Goal: Information Seeking & Learning: Learn about a topic

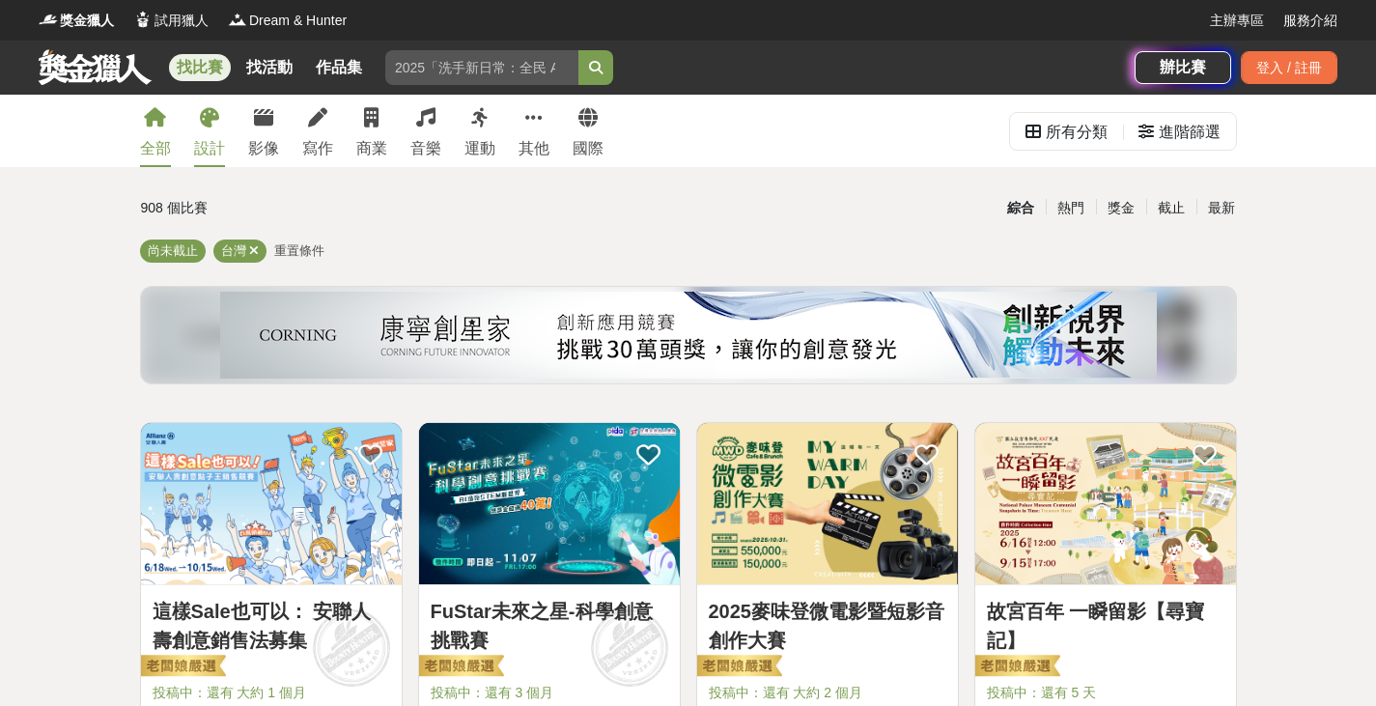
drag, startPoint x: 0, startPoint y: 0, endPoint x: 200, endPoint y: 122, distance: 234.0
click at [201, 122] on icon at bounding box center [209, 117] width 19 height 19
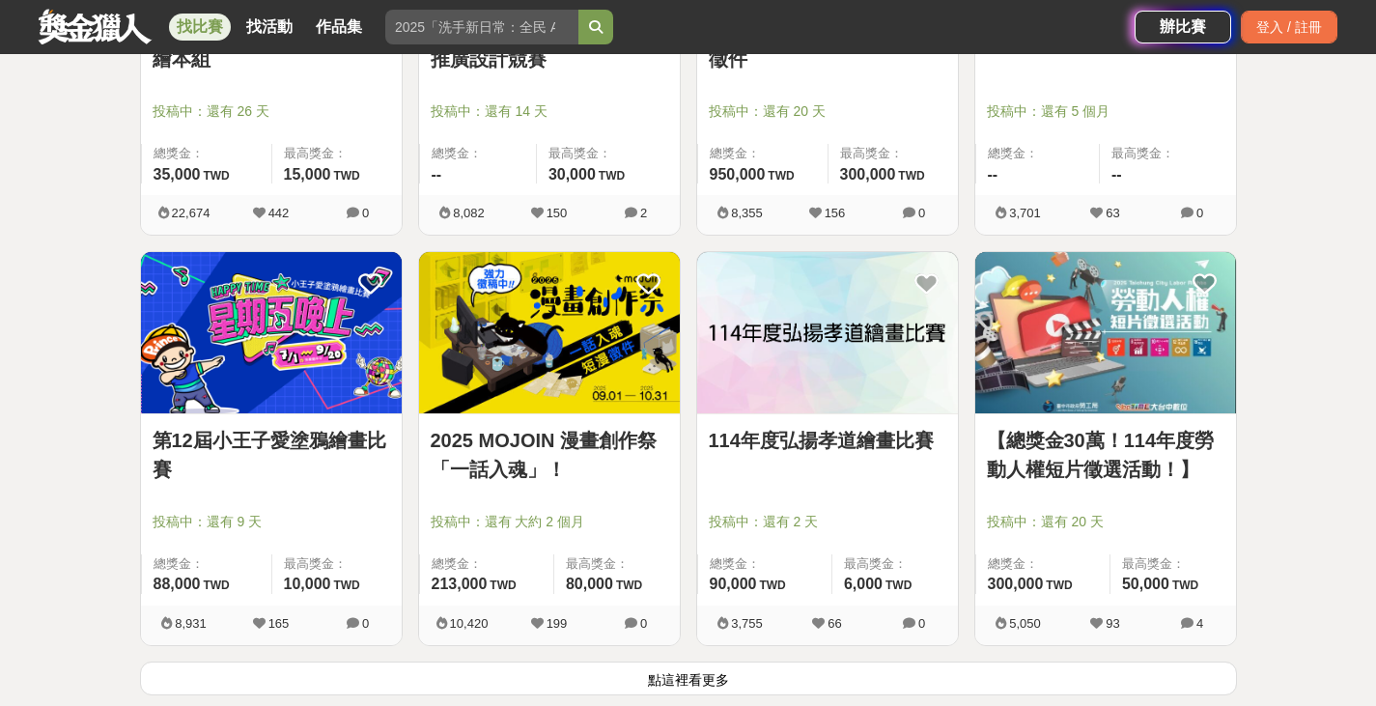
scroll to position [2414, 0]
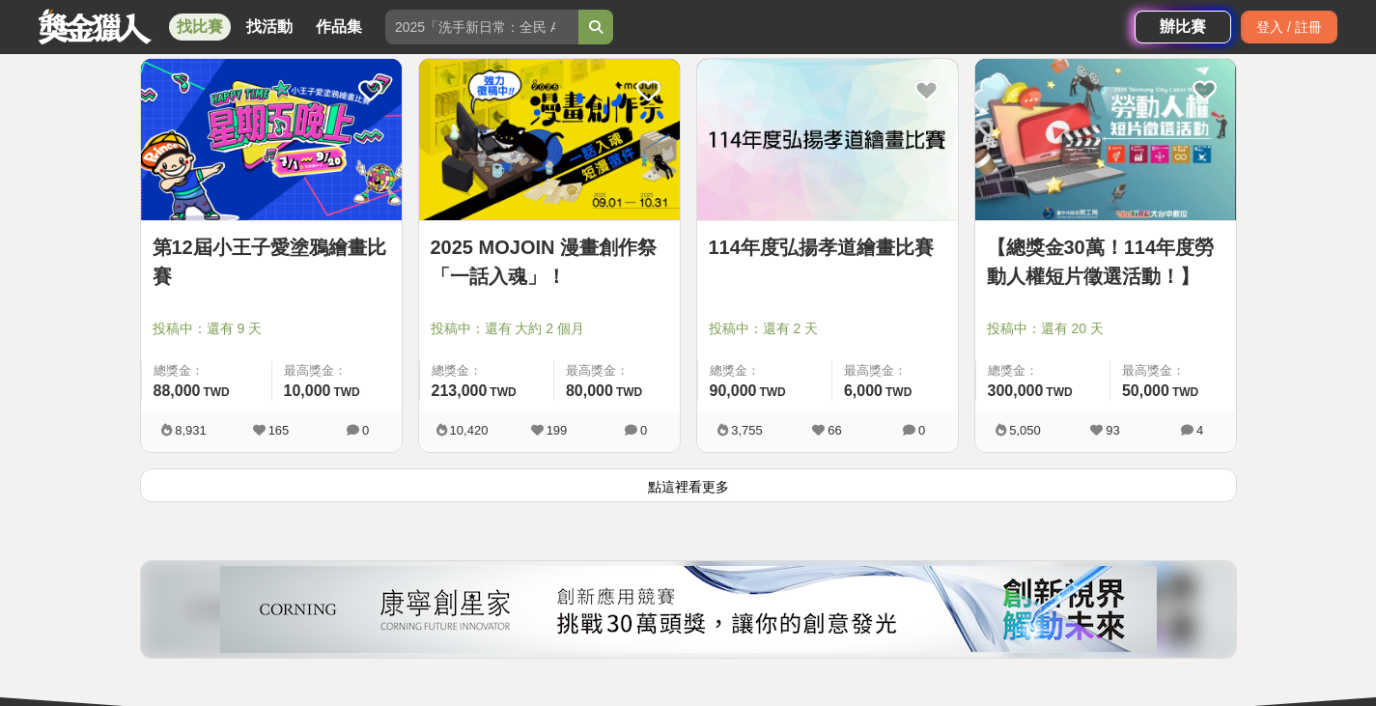
click at [706, 482] on button "點這裡看更多" at bounding box center [688, 485] width 1097 height 34
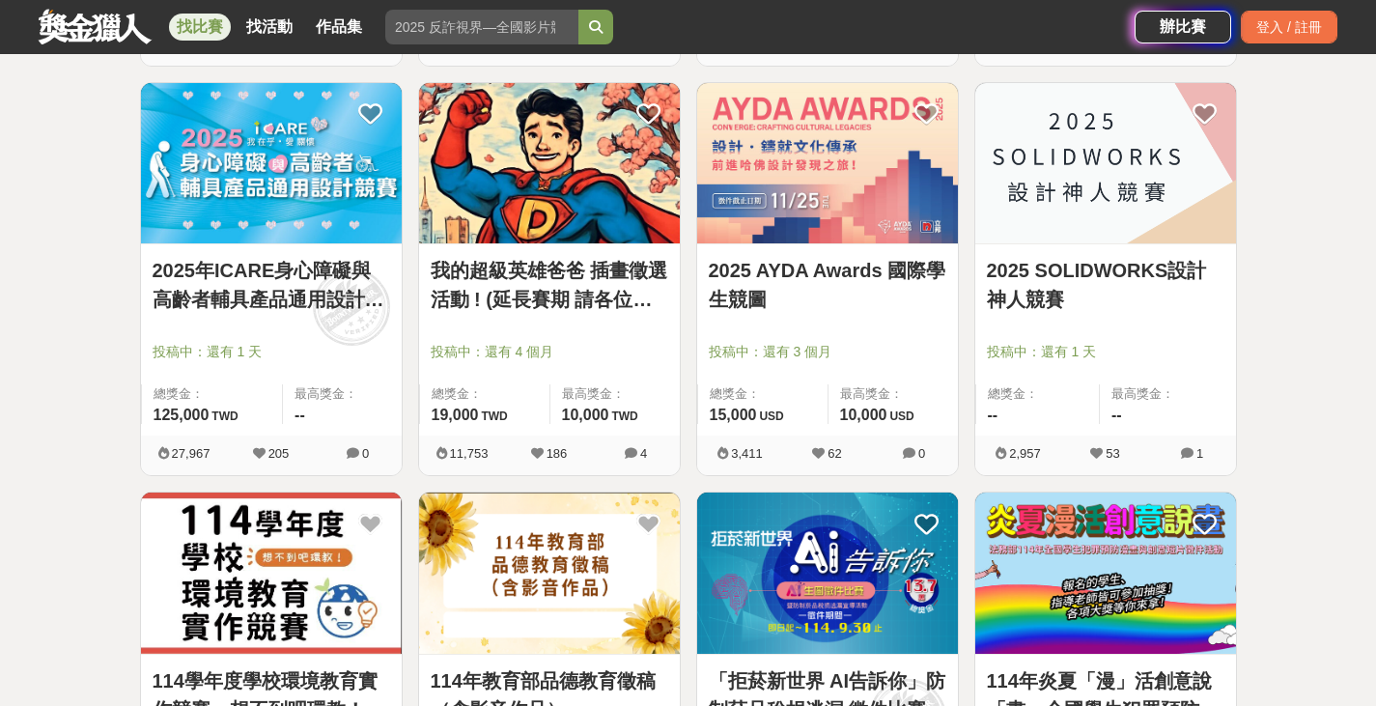
scroll to position [3090, 0]
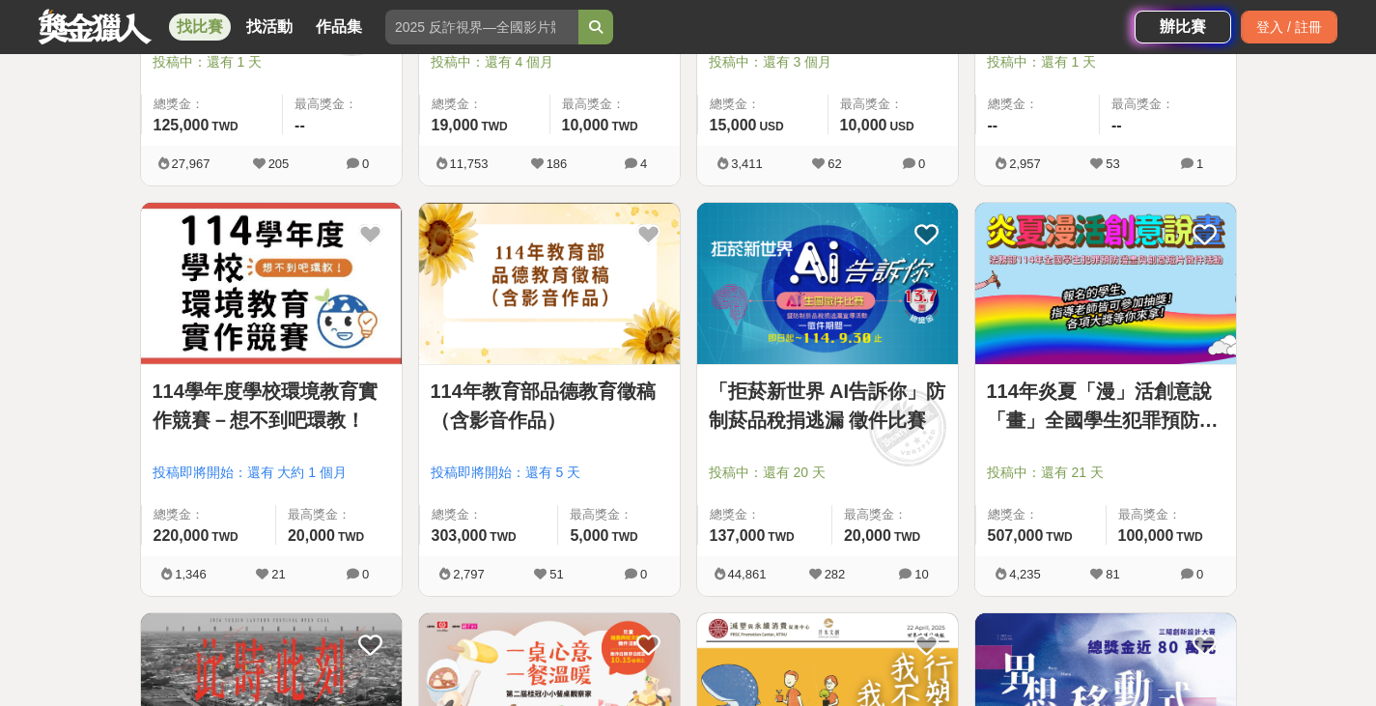
click at [837, 287] on img at bounding box center [827, 283] width 261 height 161
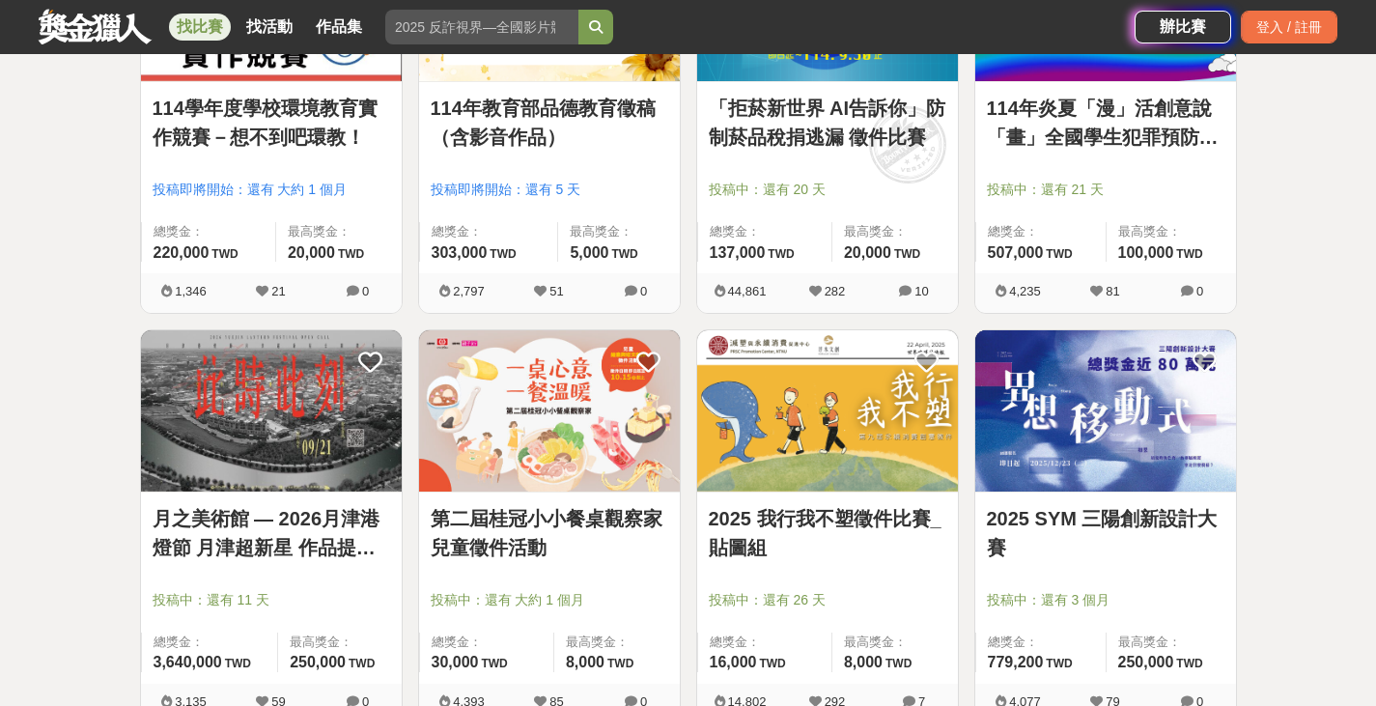
scroll to position [3380, 0]
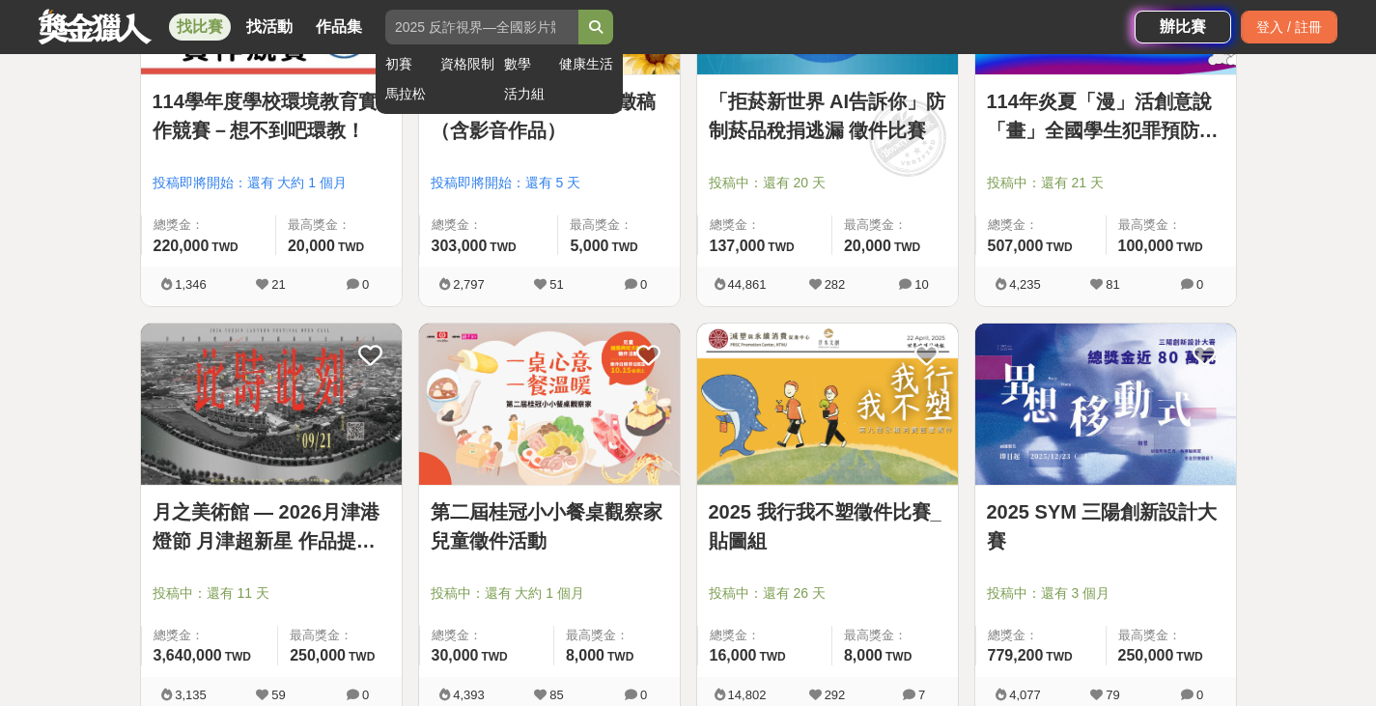
click at [504, 26] on input "search" at bounding box center [481, 27] width 193 height 35
type input "ㄟ"
click at [578, 10] on button "submit" at bounding box center [595, 27] width 35 height 35
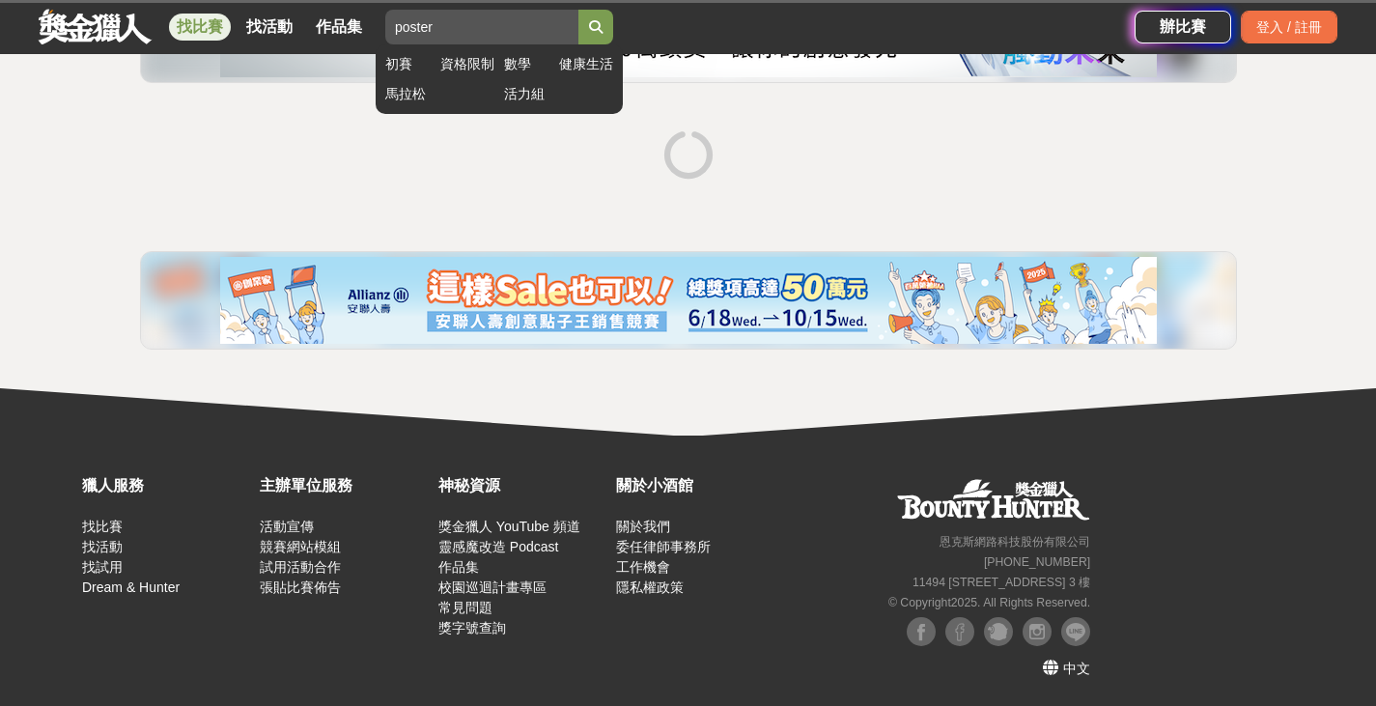
scroll to position [229, 0]
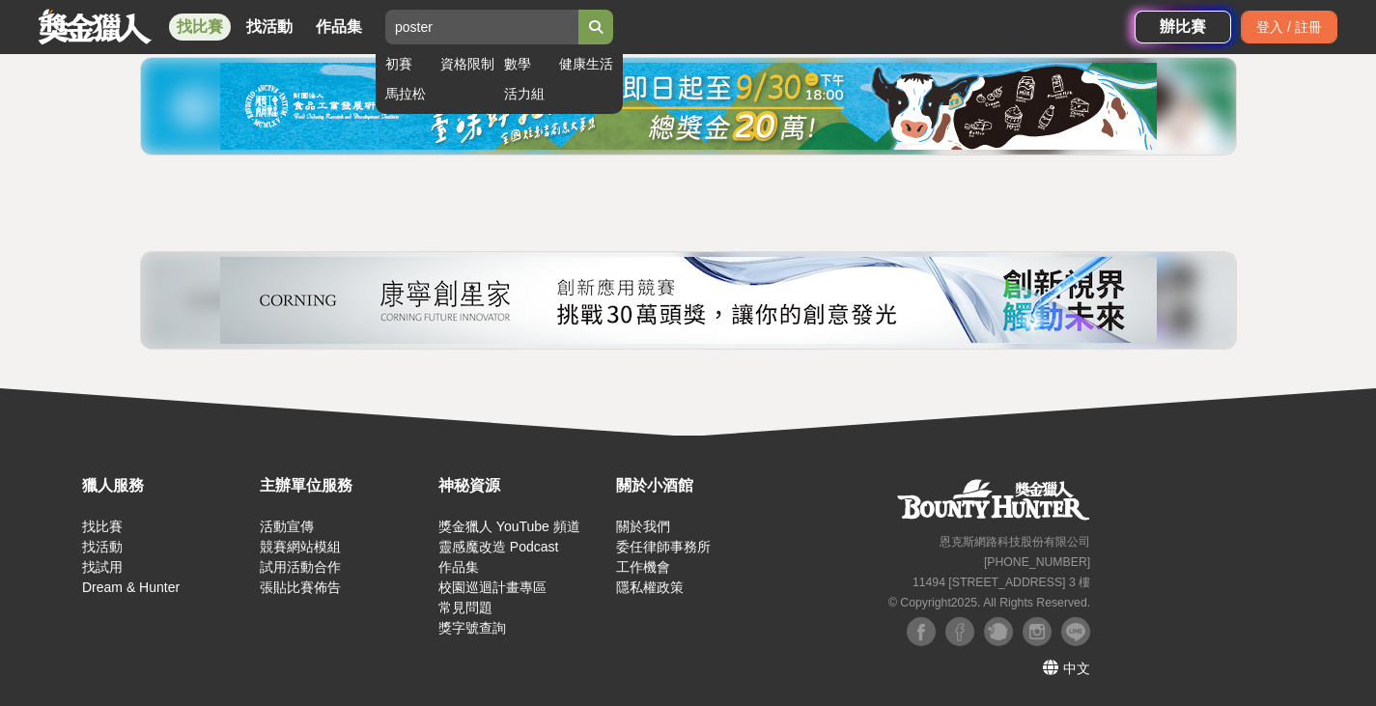
click at [500, 35] on input "poster" at bounding box center [481, 27] width 193 height 35
click at [598, 25] on icon "submit" at bounding box center [596, 27] width 14 height 14
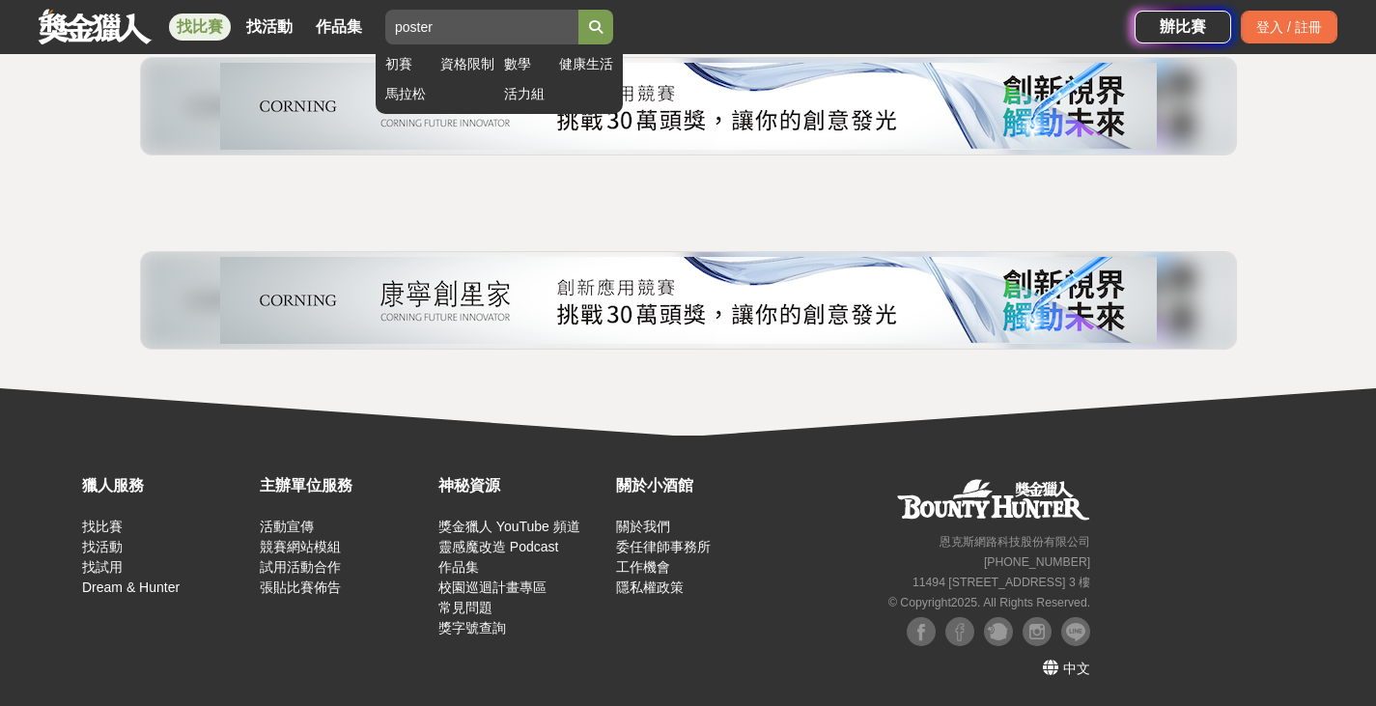
click at [529, 42] on input "poster" at bounding box center [481, 27] width 193 height 35
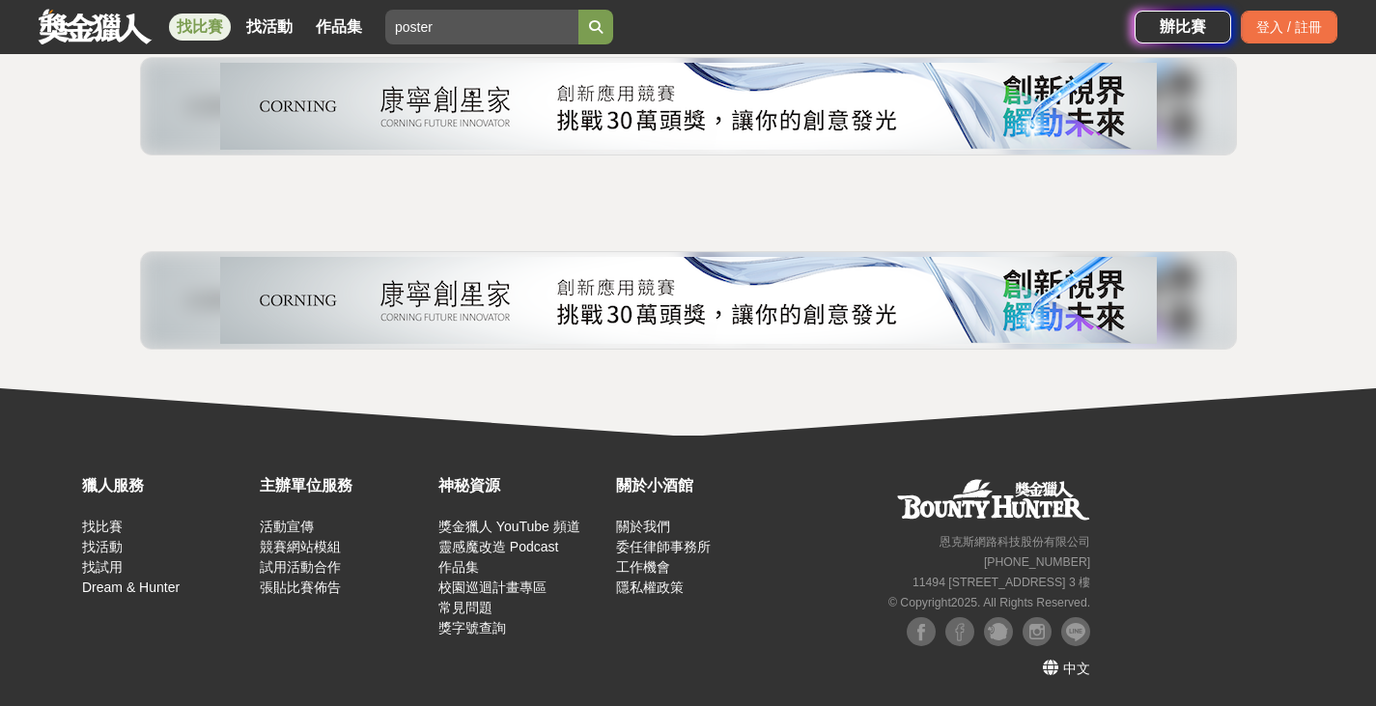
click at [856, 171] on div "0 個比賽 綜合 熱門 獎金 截止 最新 poster 繪畫比賽 平面設計比賽 產品設計比賽 綜合設計 尚未截止 重置條件" at bounding box center [689, 162] width 1128 height 403
drag, startPoint x: 452, startPoint y: 31, endPoint x: 270, endPoint y: 14, distance: 182.3
click at [270, 14] on div "找比賽 找活動 作品集 poster 初賽 資格限制 數學 健康生活 [PERSON_NAME] 活力組" at bounding box center [587, 27] width 1096 height 54
click at [578, 10] on button "submit" at bounding box center [595, 27] width 35 height 35
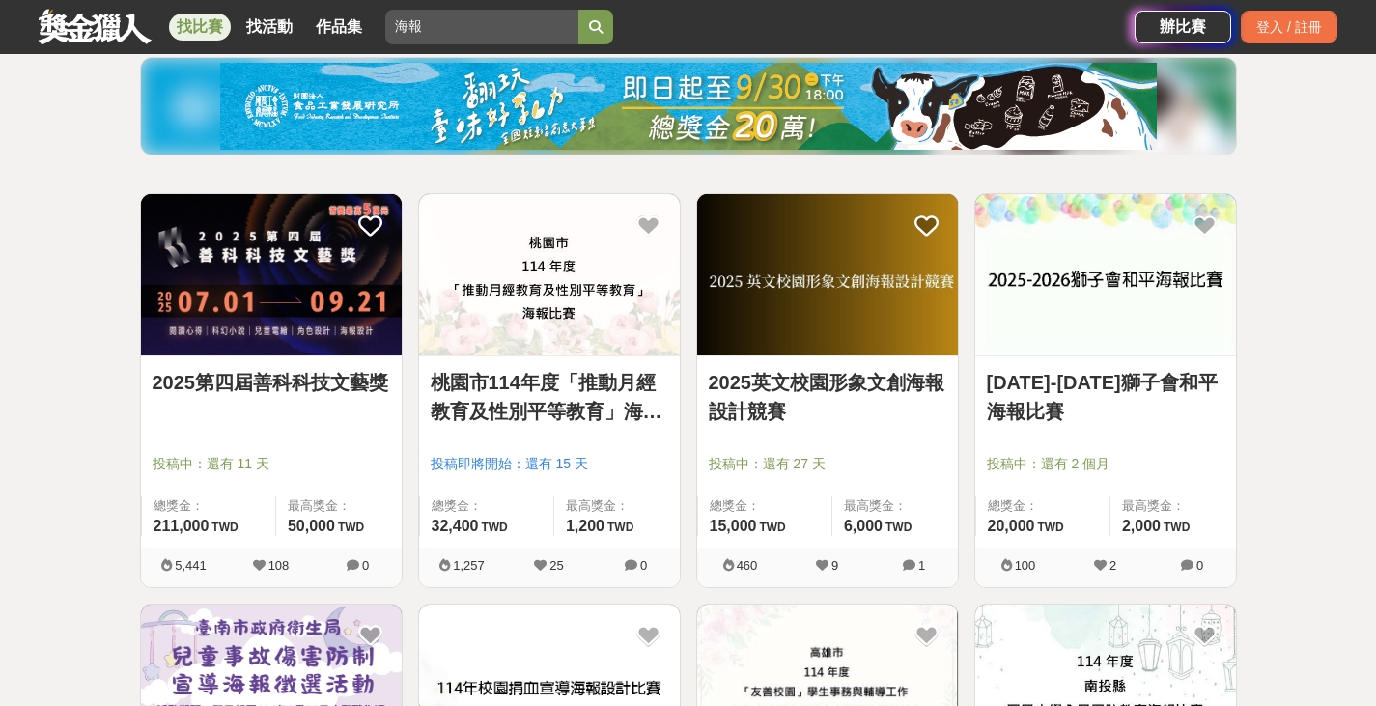
scroll to position [36, 0]
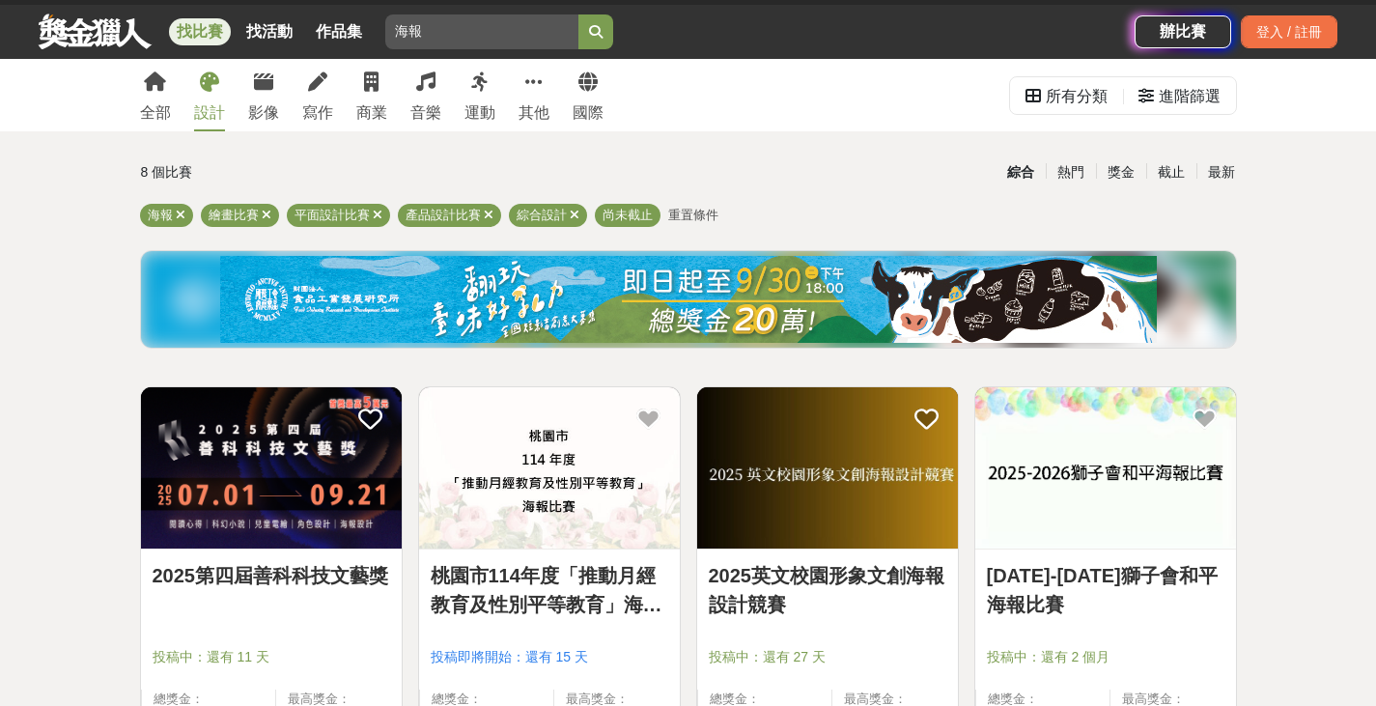
click at [280, 455] on img at bounding box center [271, 467] width 261 height 161
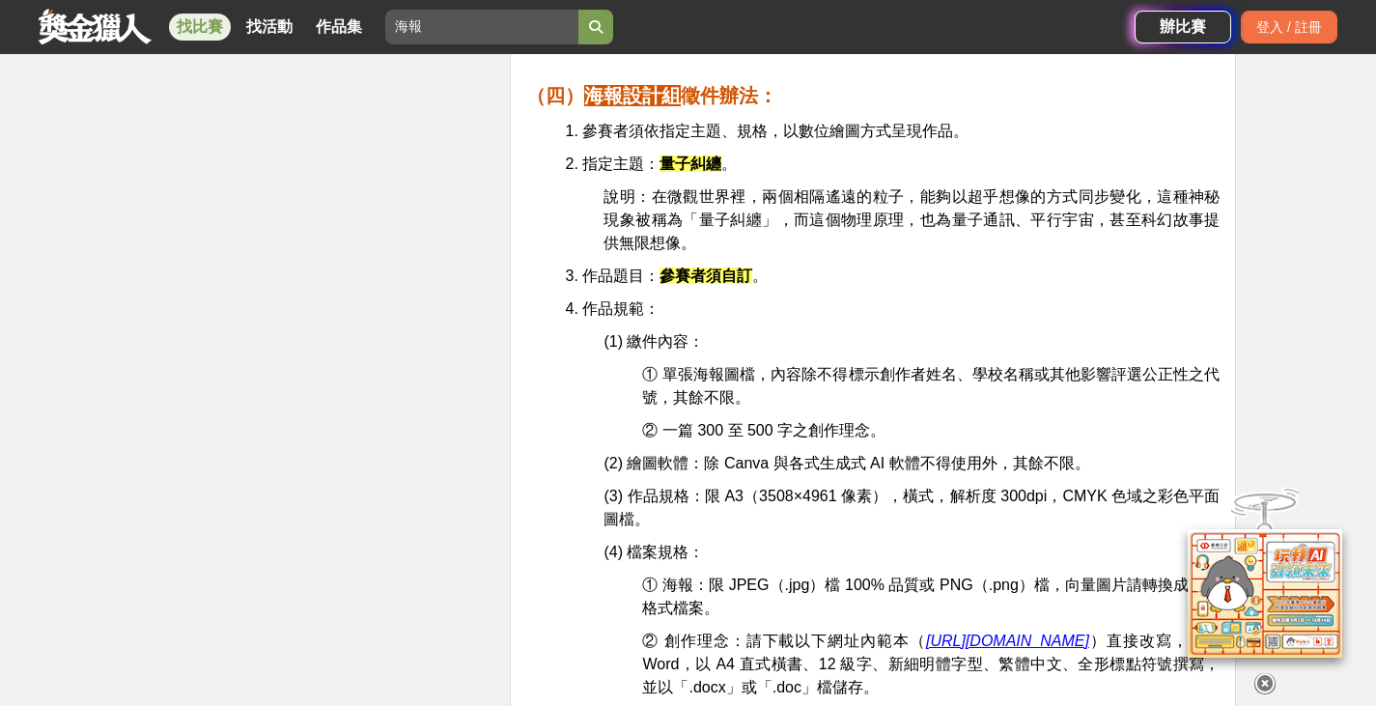
scroll to position [5021, 0]
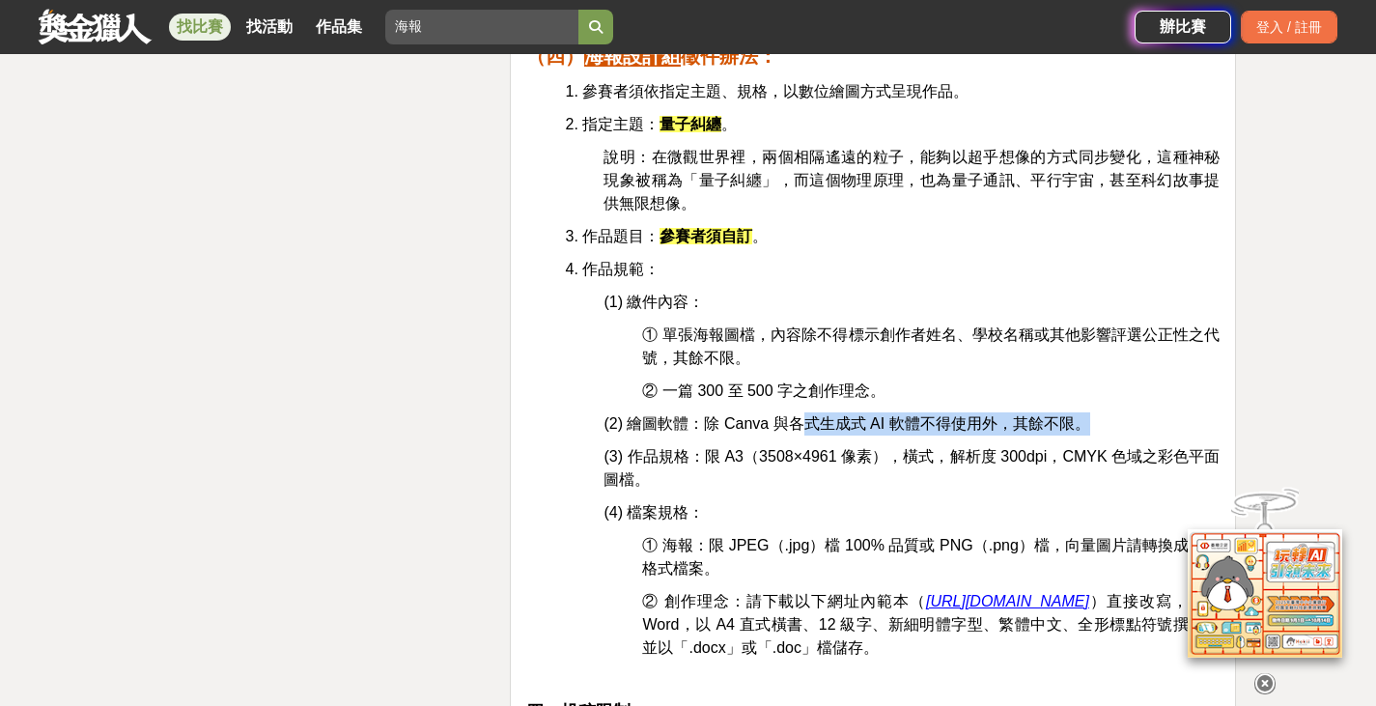
drag, startPoint x: 871, startPoint y: 393, endPoint x: 1094, endPoint y: 407, distance: 223.5
click at [1094, 412] on p "(2) 繪圖軟體：除 Canva 與各式生成式 AI 軟體不得使用外，其餘不限。" at bounding box center [912, 423] width 616 height 23
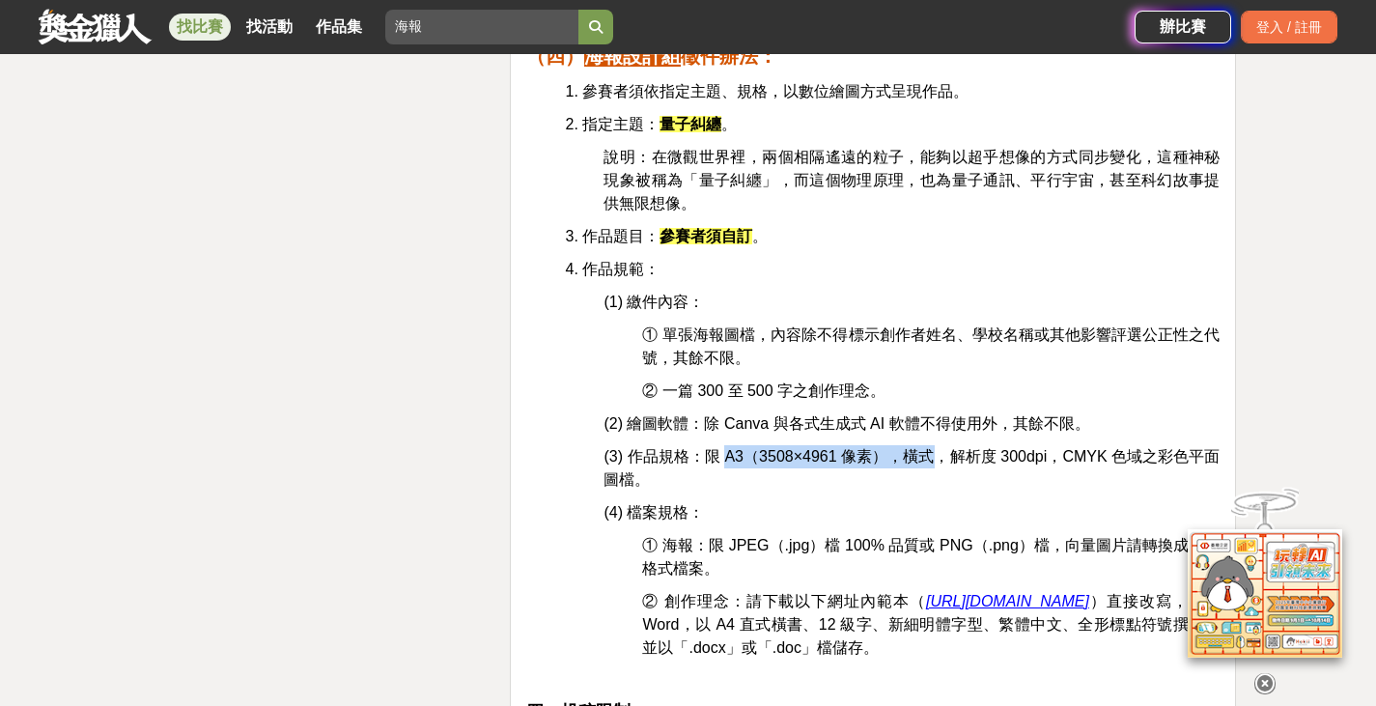
drag, startPoint x: 725, startPoint y: 428, endPoint x: 926, endPoint y: 443, distance: 201.4
click at [926, 445] on p "(3) 作品規格：限 A3（3508×4961 像素），橫式，解析度 300dpi，CMYK 色域之彩色平面圖檔。" at bounding box center [912, 468] width 616 height 46
click at [778, 501] on p "(4) 檔案規格：" at bounding box center [912, 512] width 616 height 23
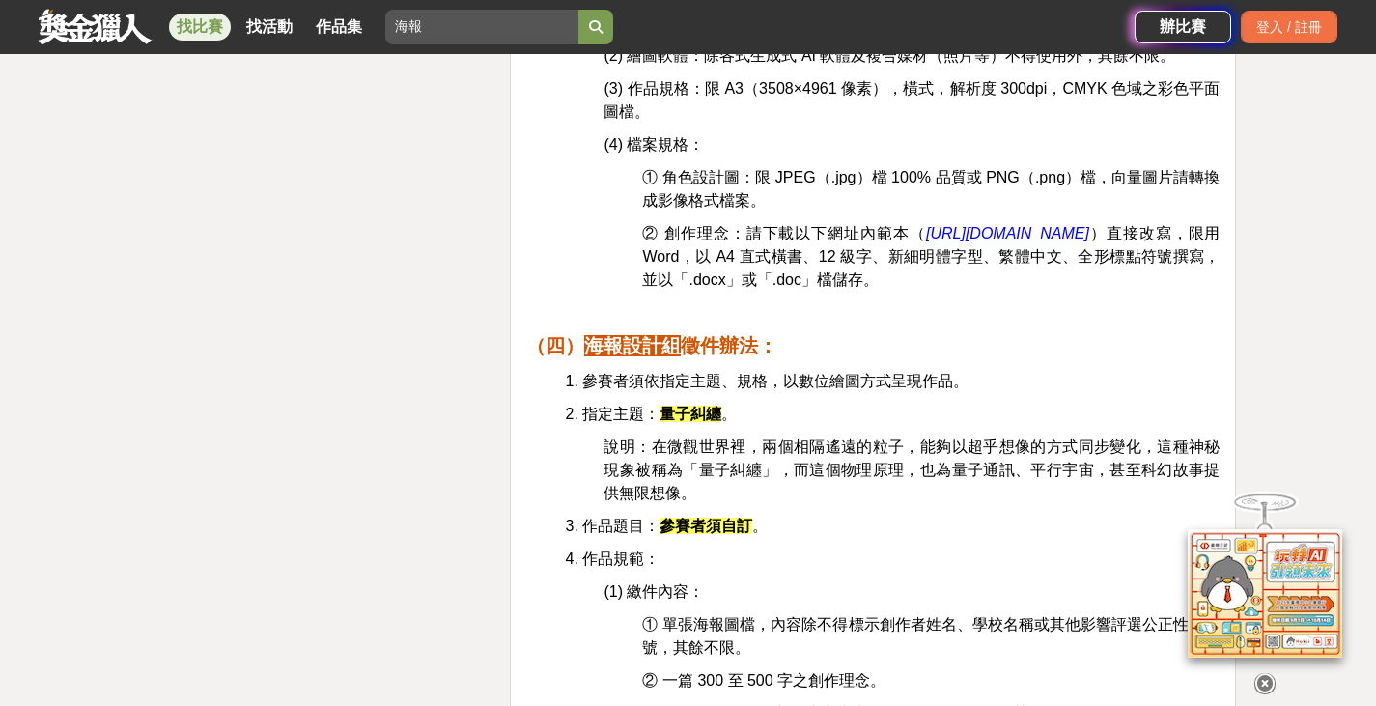
click at [850, 548] on p "4. 作品規範：" at bounding box center [892, 559] width 655 height 23
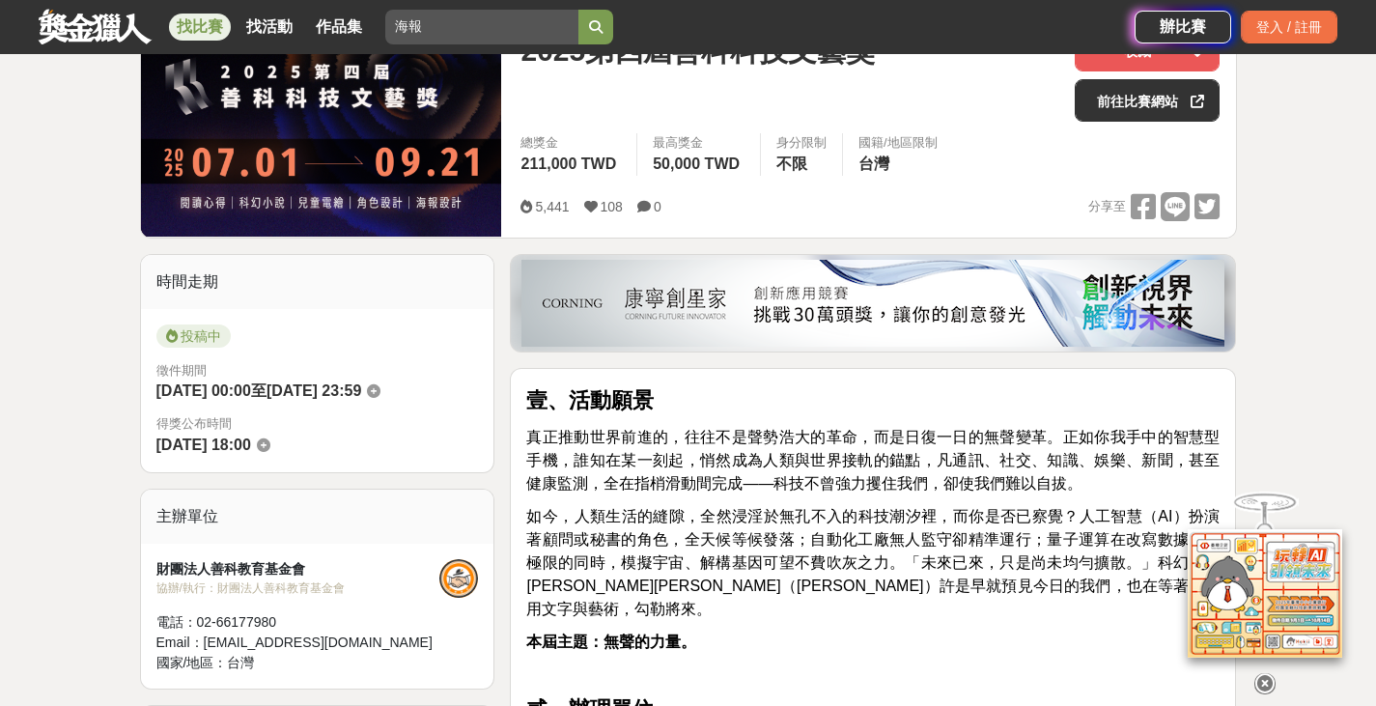
scroll to position [193, 0]
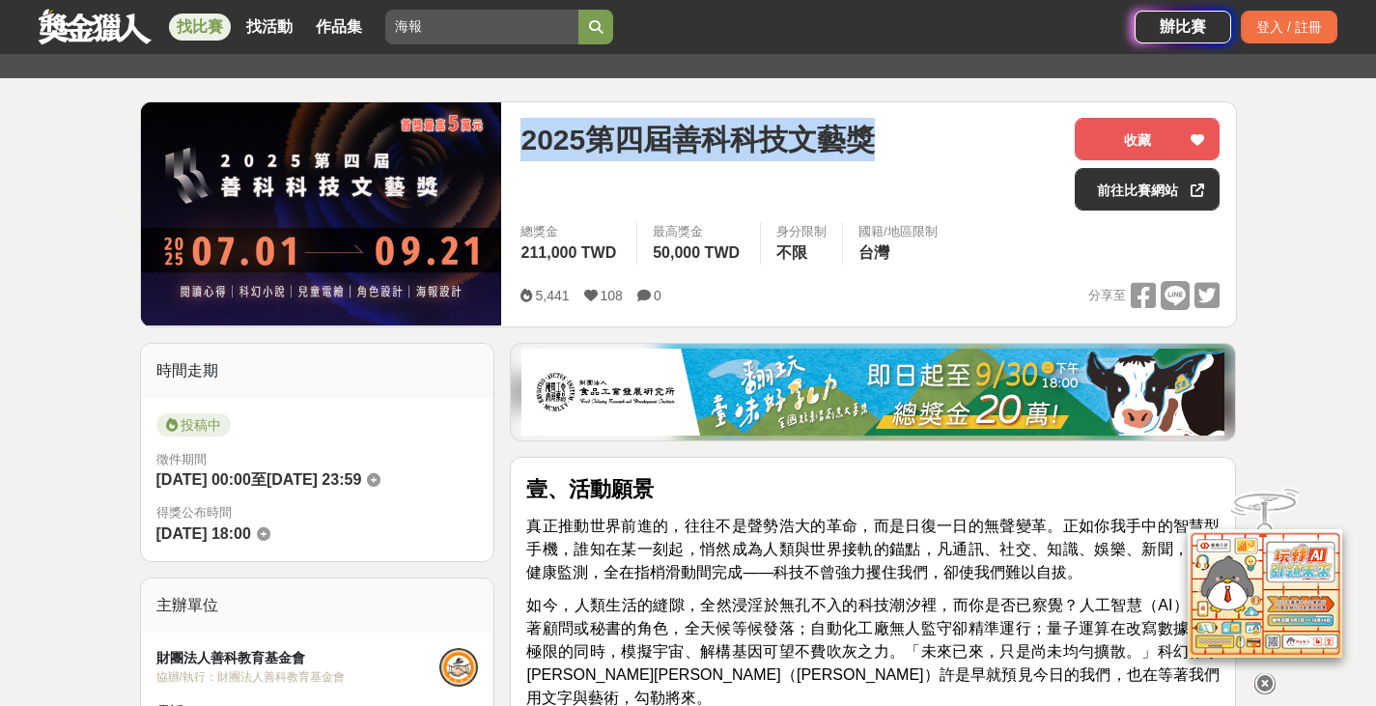
drag, startPoint x: 512, startPoint y: 137, endPoint x: 885, endPoint y: 161, distance: 373.5
click at [885, 161] on div "2025第四屆善科科技文藝獎 收藏 前往比賽網站 總獎金 211,000 TWD 最高獎金 50,000 TWD 身分限制 不限 國籍/地區限制 台灣 5,4…" at bounding box center [870, 214] width 730 height 224
copy span "2025第四屆善科科技文藝獎"
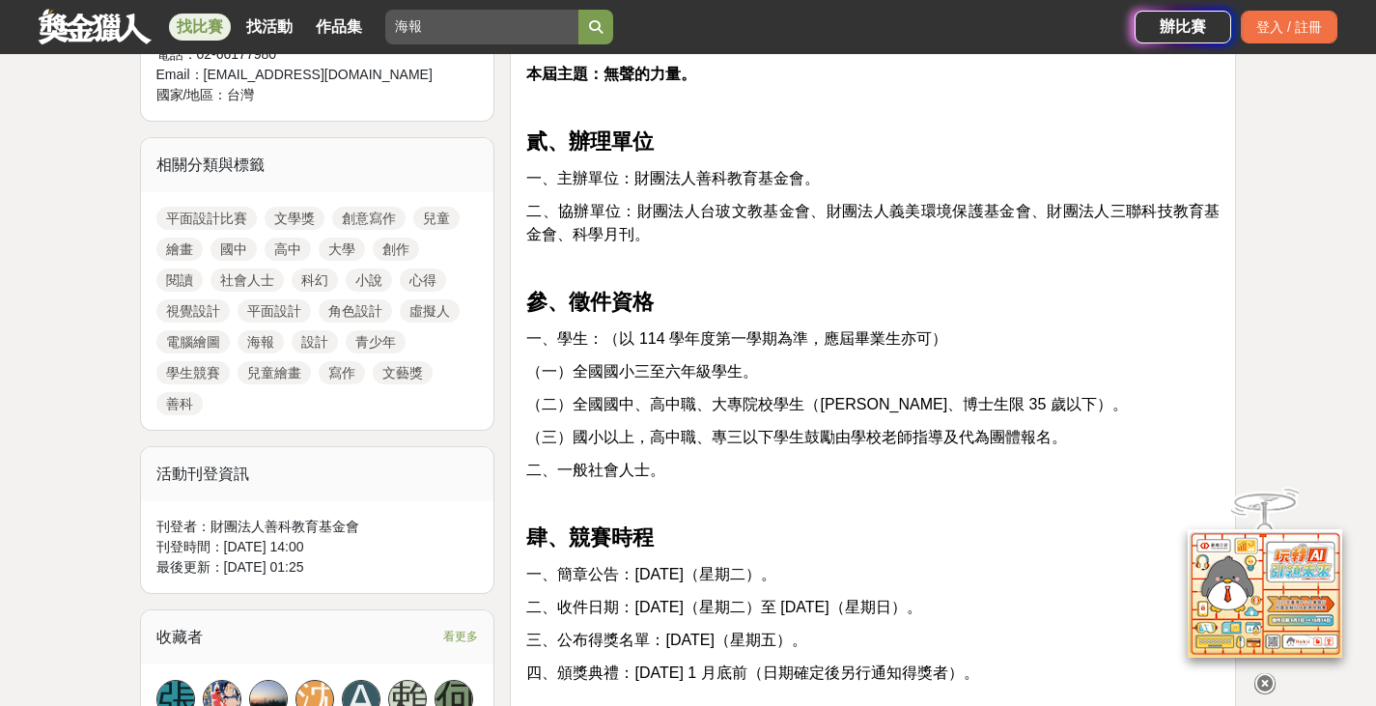
scroll to position [869, 0]
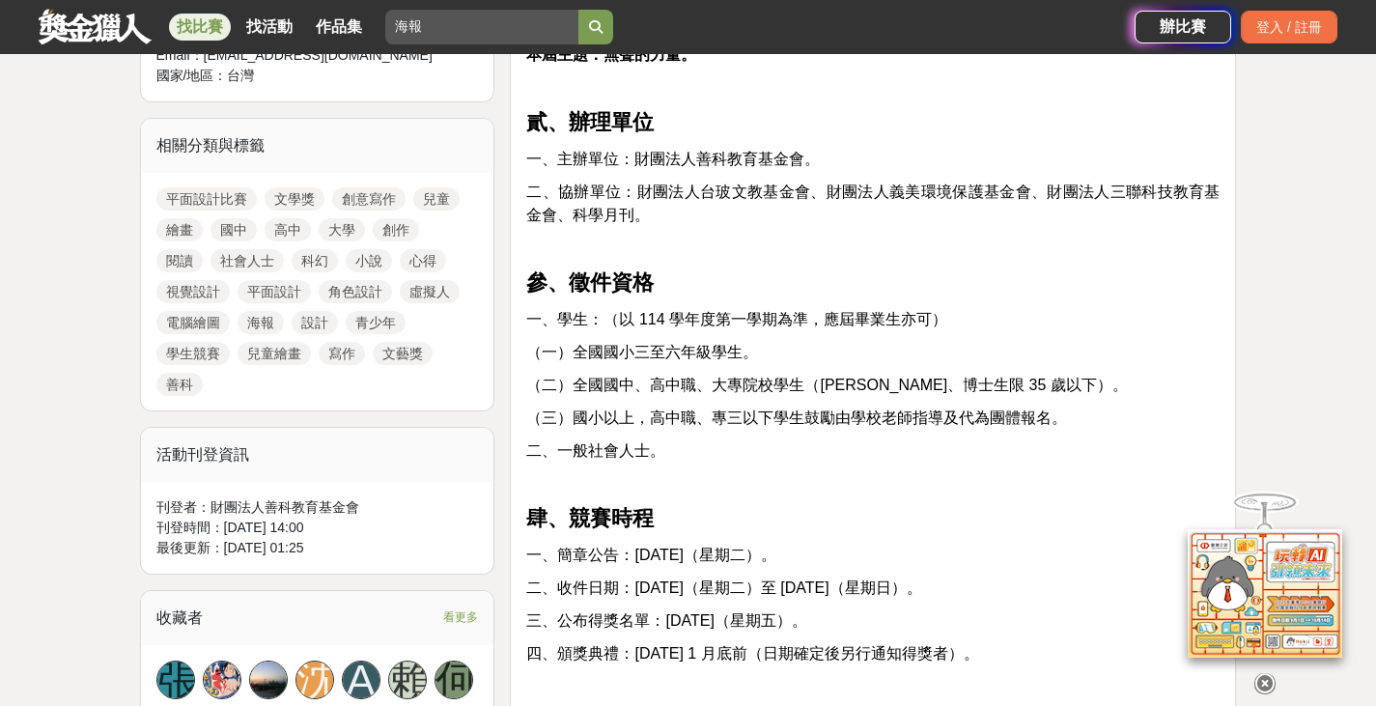
click at [808, 472] on p at bounding box center [872, 482] width 693 height 20
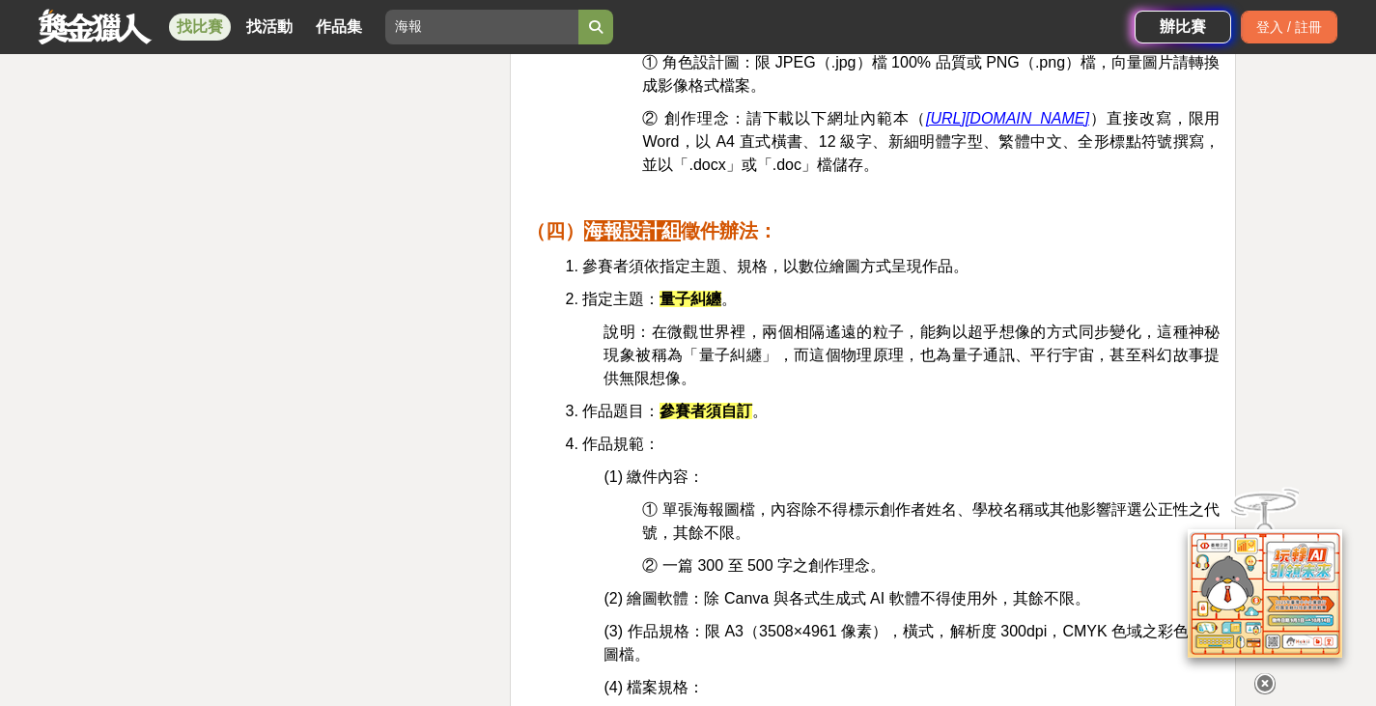
scroll to position [4731, 0]
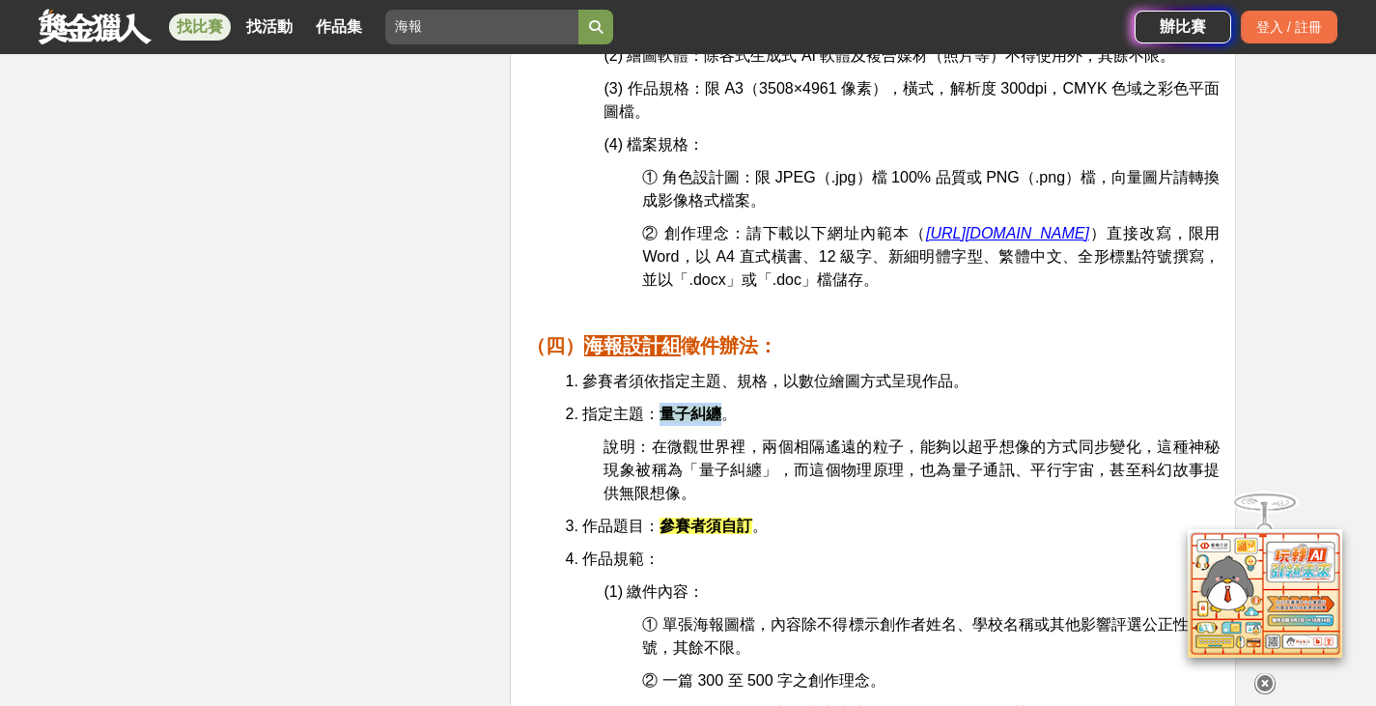
drag, startPoint x: 724, startPoint y: 385, endPoint x: 662, endPoint y: 393, distance: 62.3
click at [662, 403] on p "2. 指定主題： 量子糾纏 。" at bounding box center [892, 414] width 655 height 23
copy strong "量子糾纏"
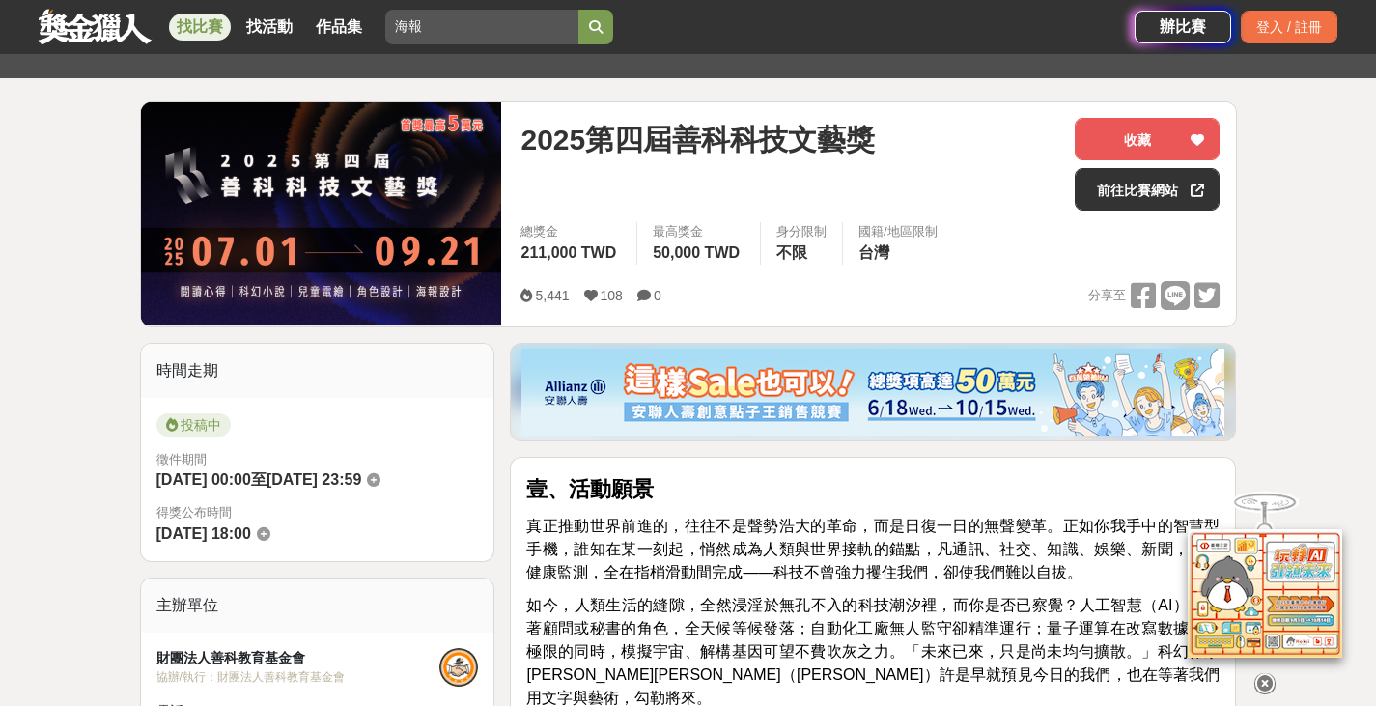
scroll to position [386, 0]
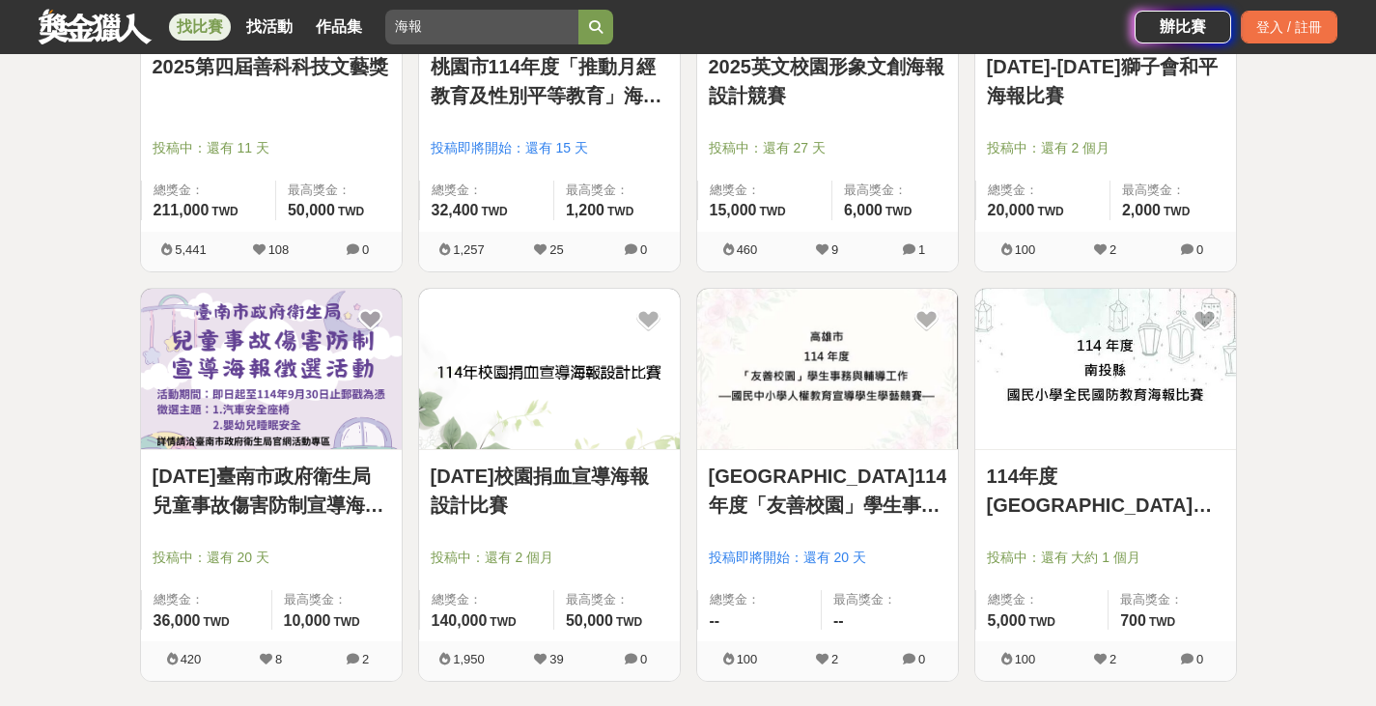
scroll to position [615, 0]
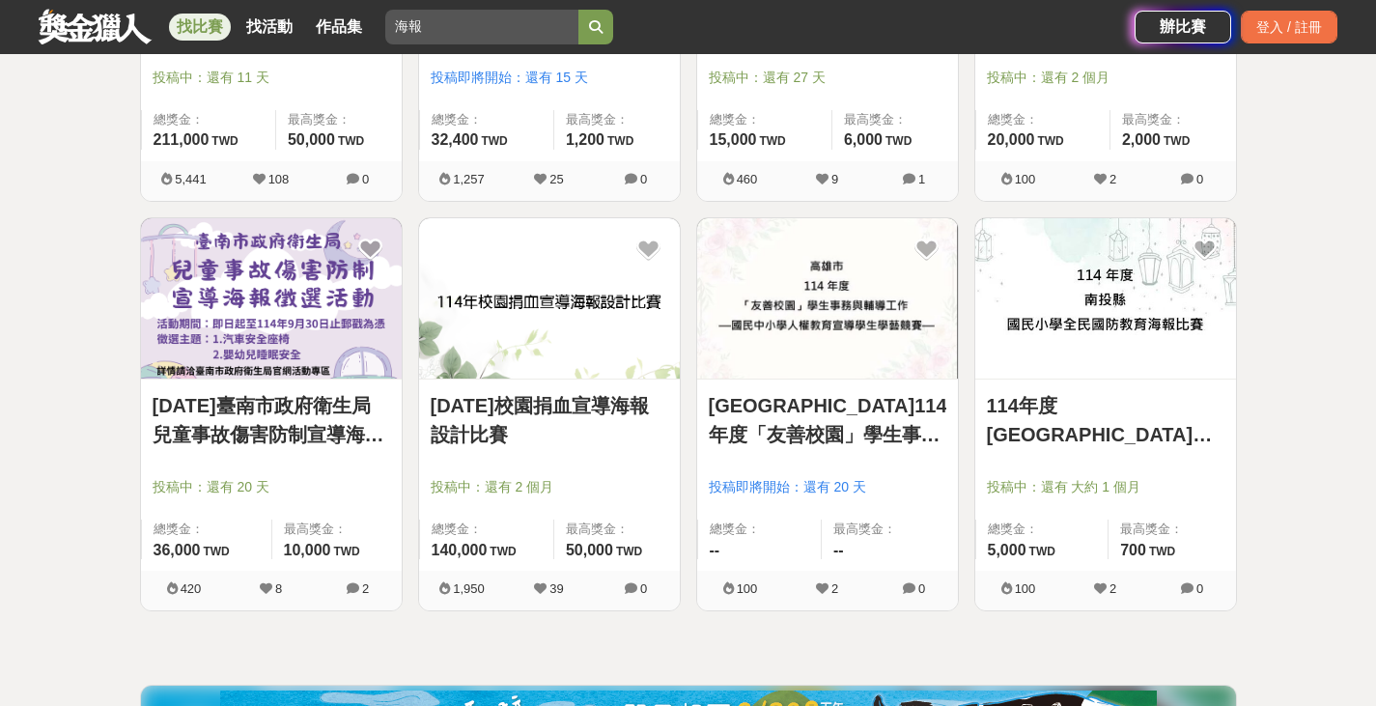
click at [584, 344] on img at bounding box center [549, 298] width 261 height 161
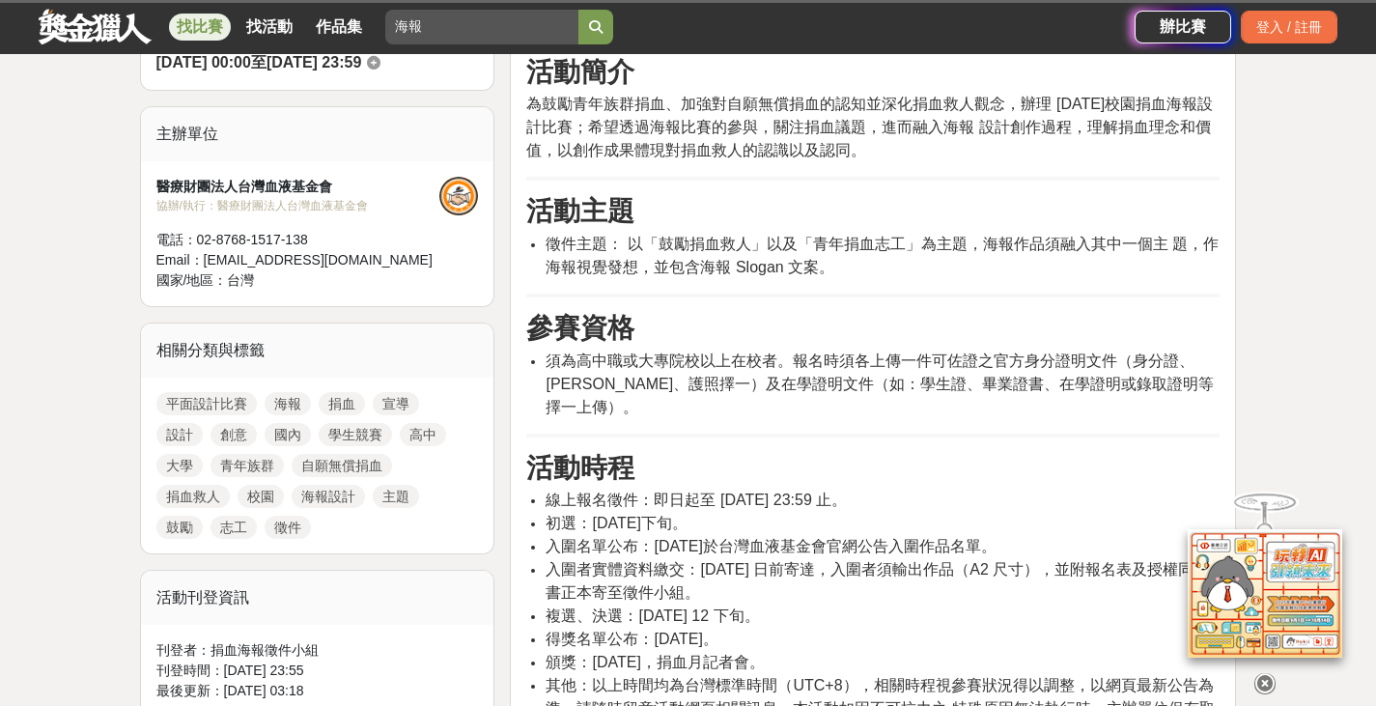
scroll to position [676, 0]
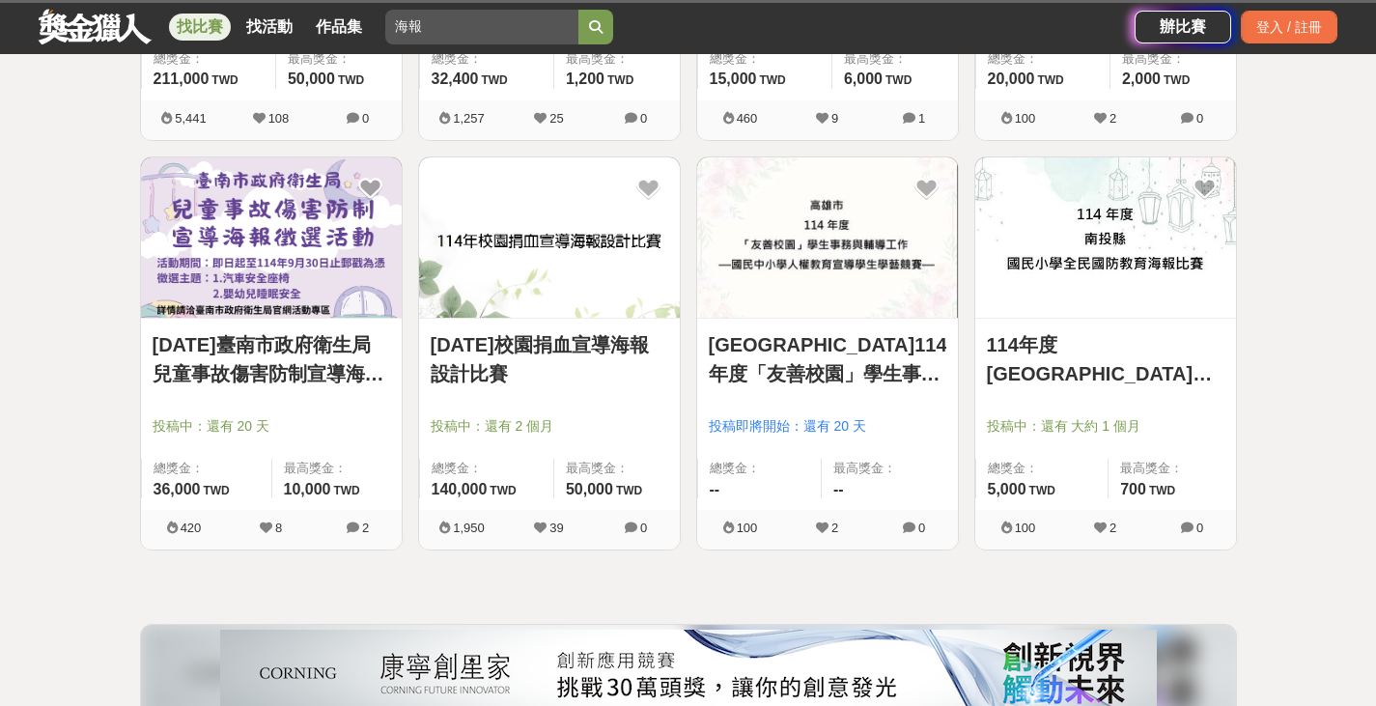
scroll to position [615, 0]
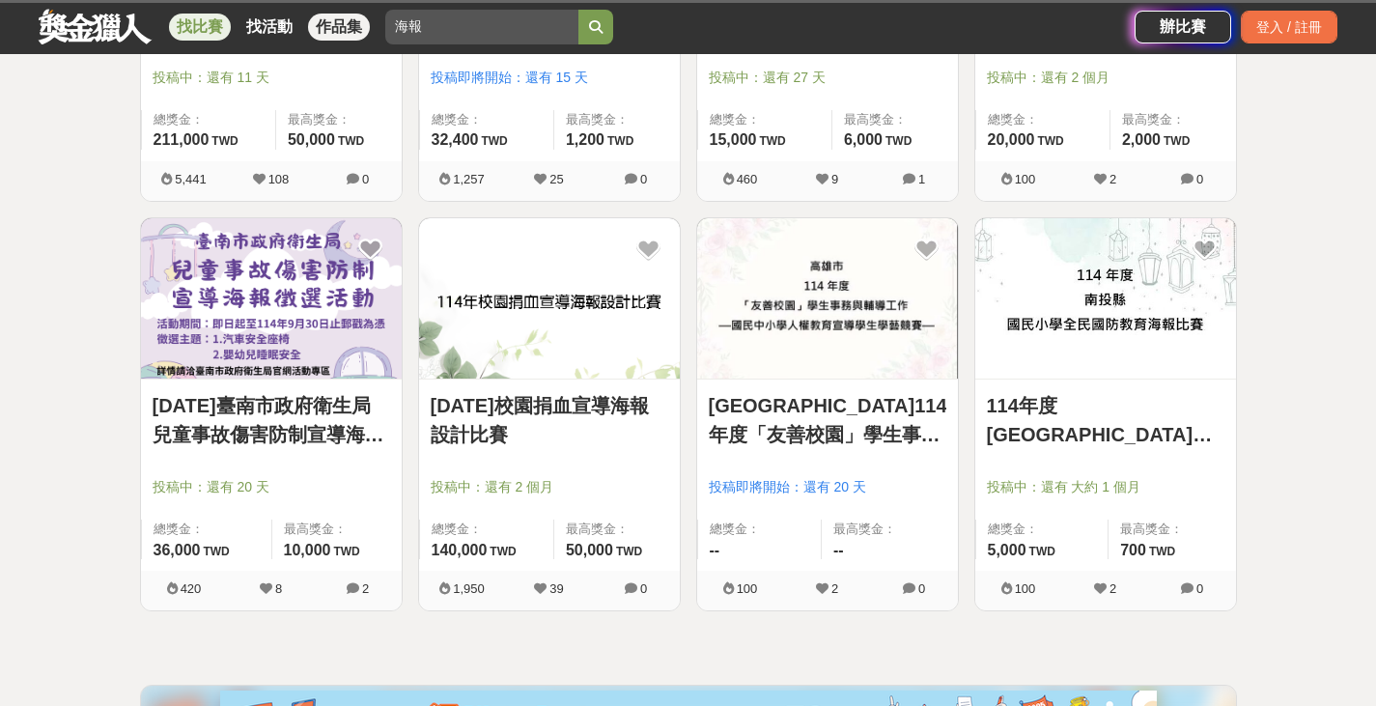
drag, startPoint x: 369, startPoint y: 27, endPoint x: 332, endPoint y: 23, distance: 36.9
click at [332, 23] on div "找比賽 找活動 作品集 海報 初賽 資格限制 數學 健康生活 [PERSON_NAME] 活力組" at bounding box center [587, 27] width 1096 height 54
type input "插畫"
click at [578, 10] on button "submit" at bounding box center [595, 27] width 35 height 35
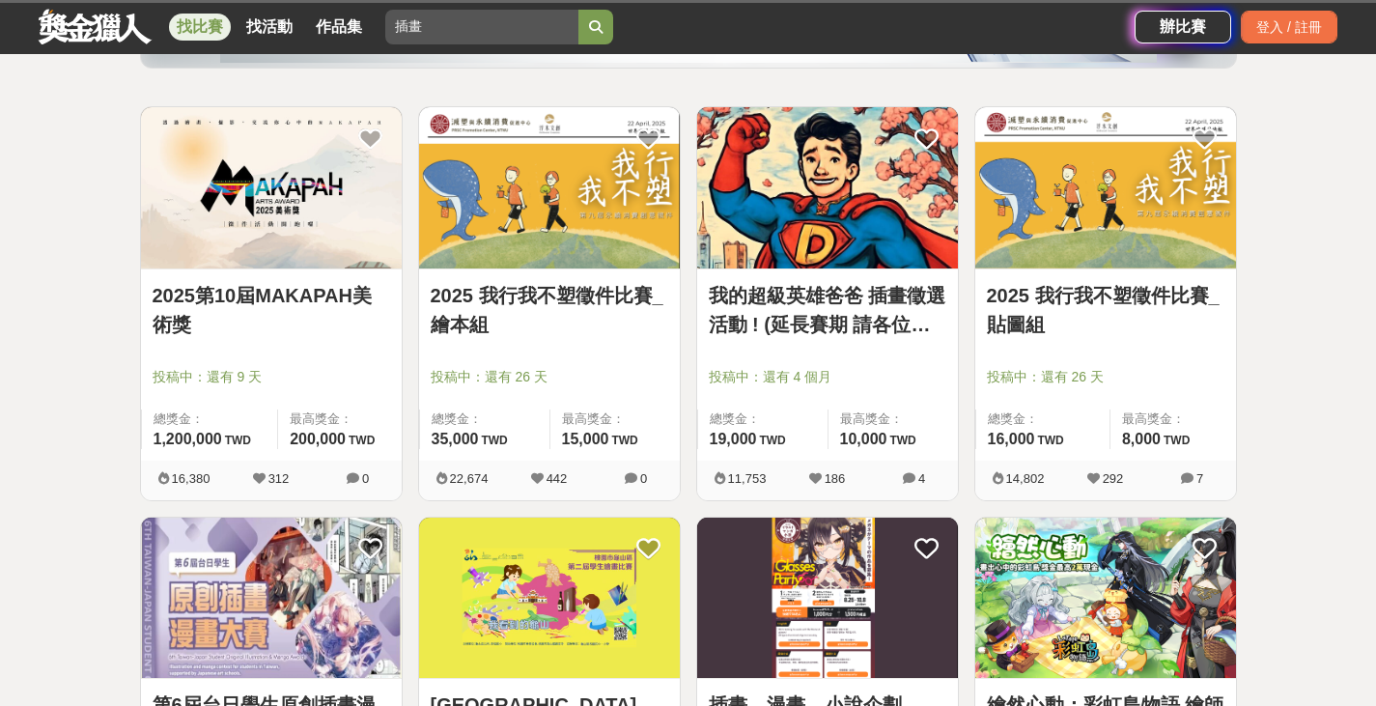
scroll to position [301, 0]
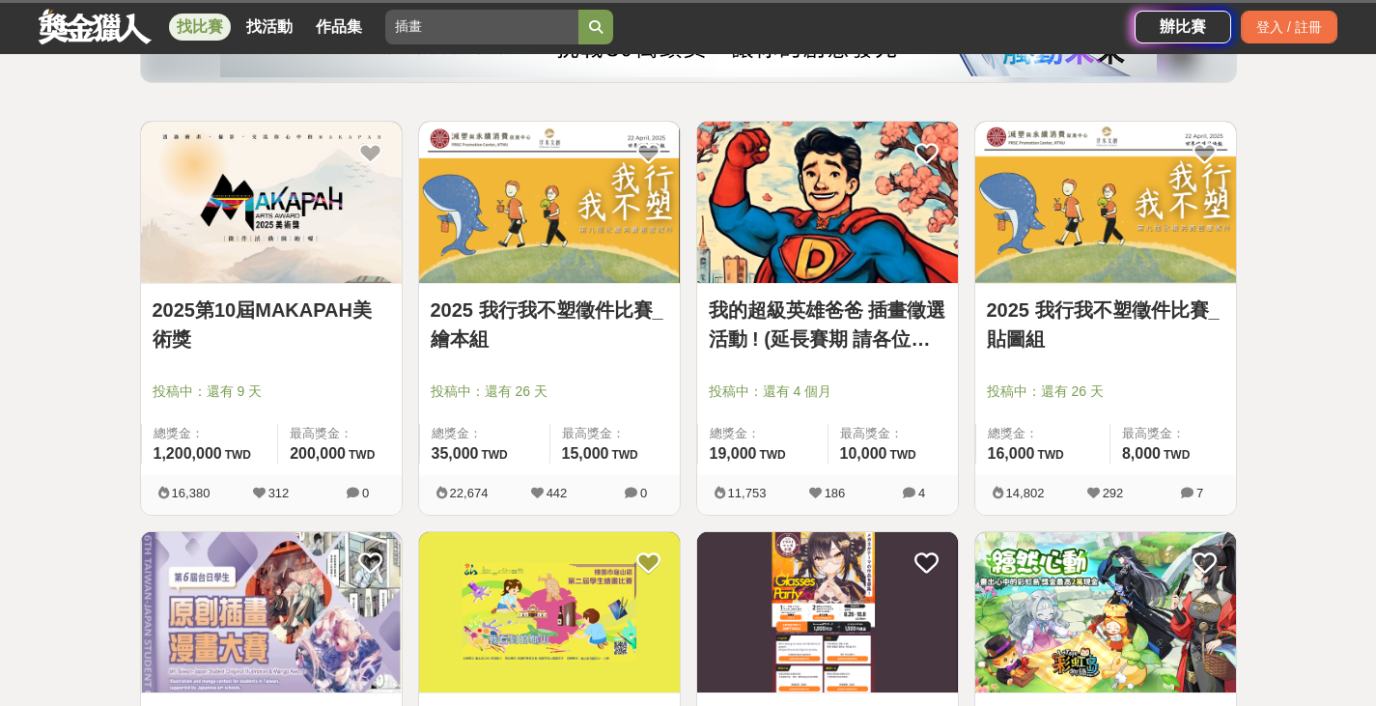
click at [1069, 242] on img at bounding box center [1105, 202] width 261 height 161
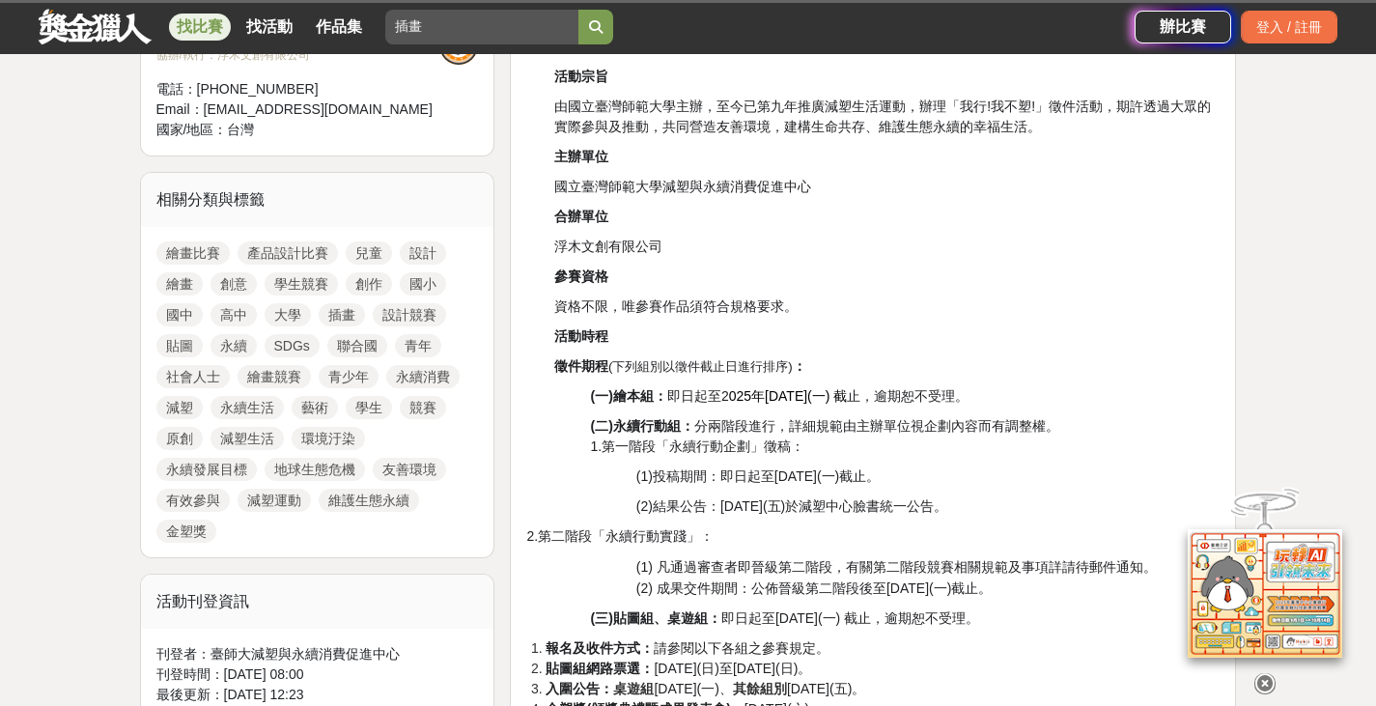
scroll to position [772, 0]
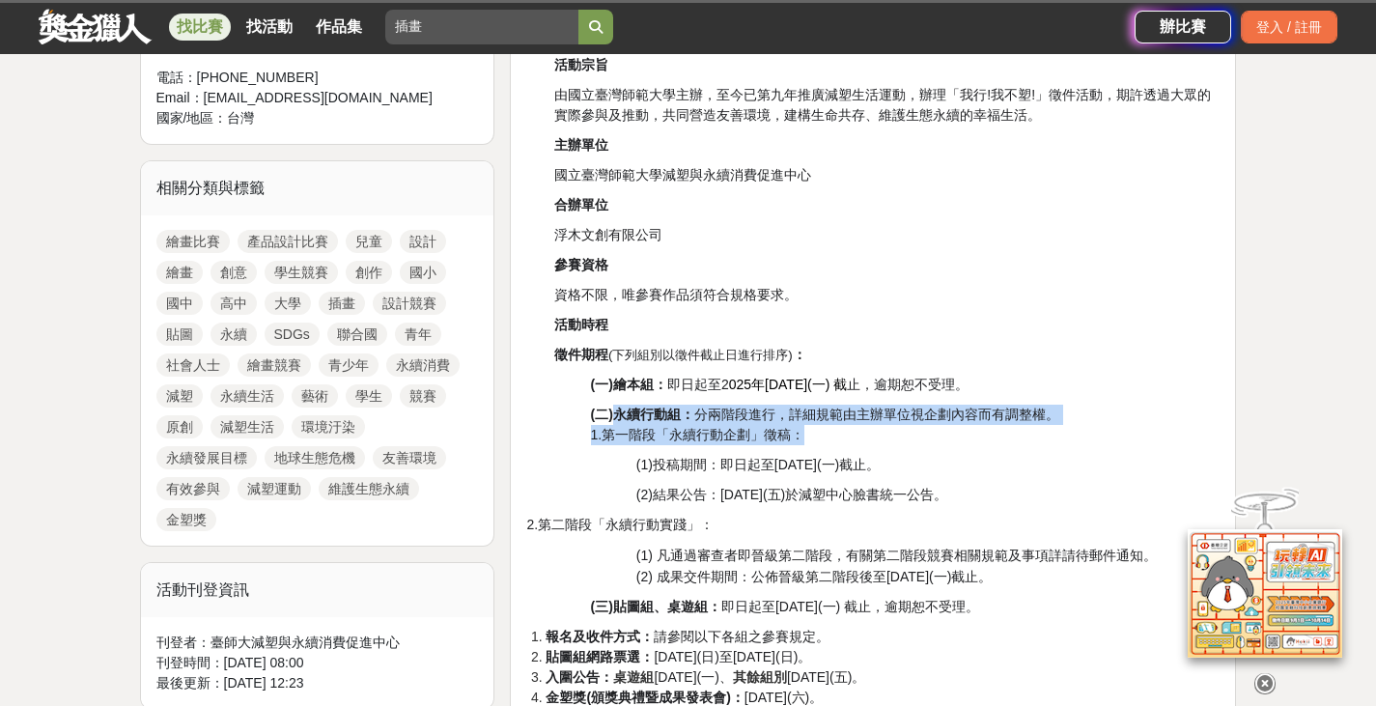
drag, startPoint x: 613, startPoint y: 413, endPoint x: 975, endPoint y: 433, distance: 362.6
click at [975, 433] on p "(二)永續行動組： 分兩階段進行，詳細規範由主辦單位視企劃內容而有調整權。 1.第一階段「永續行動企劃」徵稿：" at bounding box center [906, 425] width 630 height 41
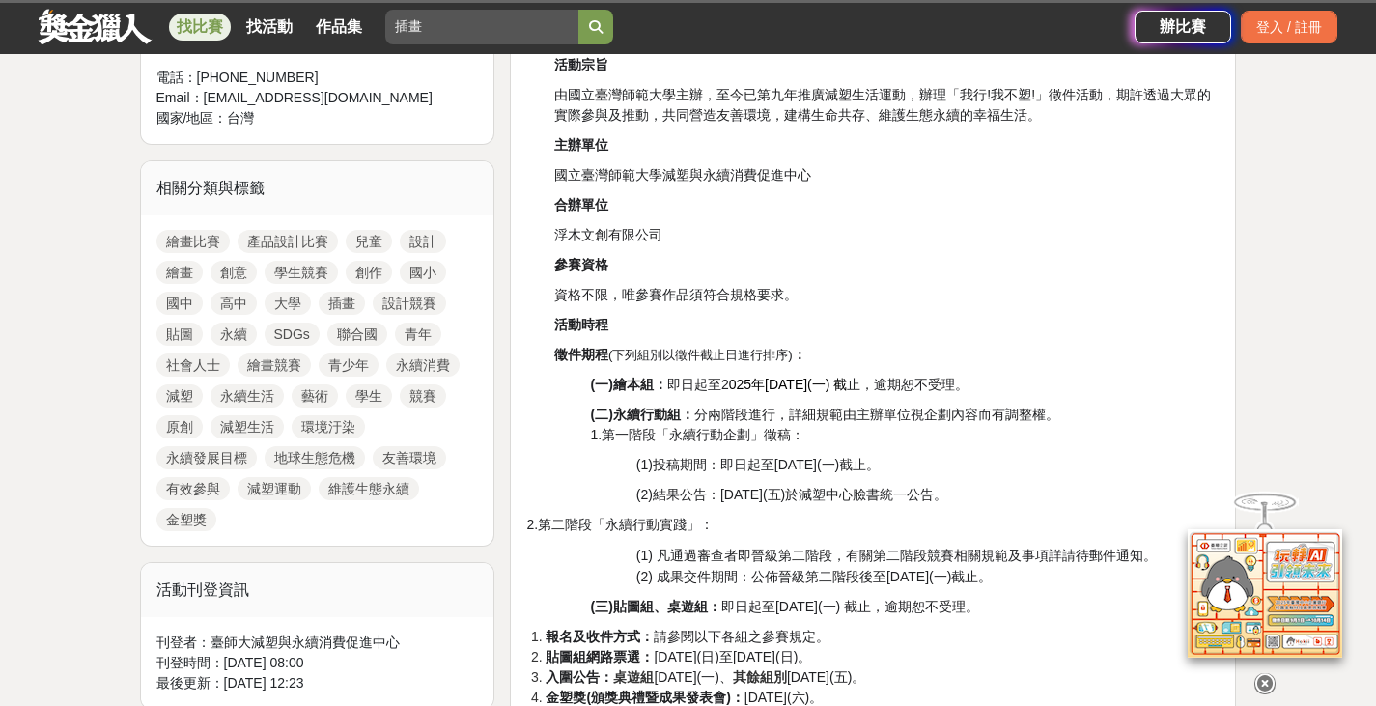
click at [1014, 458] on p "(1)投稿期間：即日起至[DATE](一)截止。" at bounding box center [928, 465] width 584 height 20
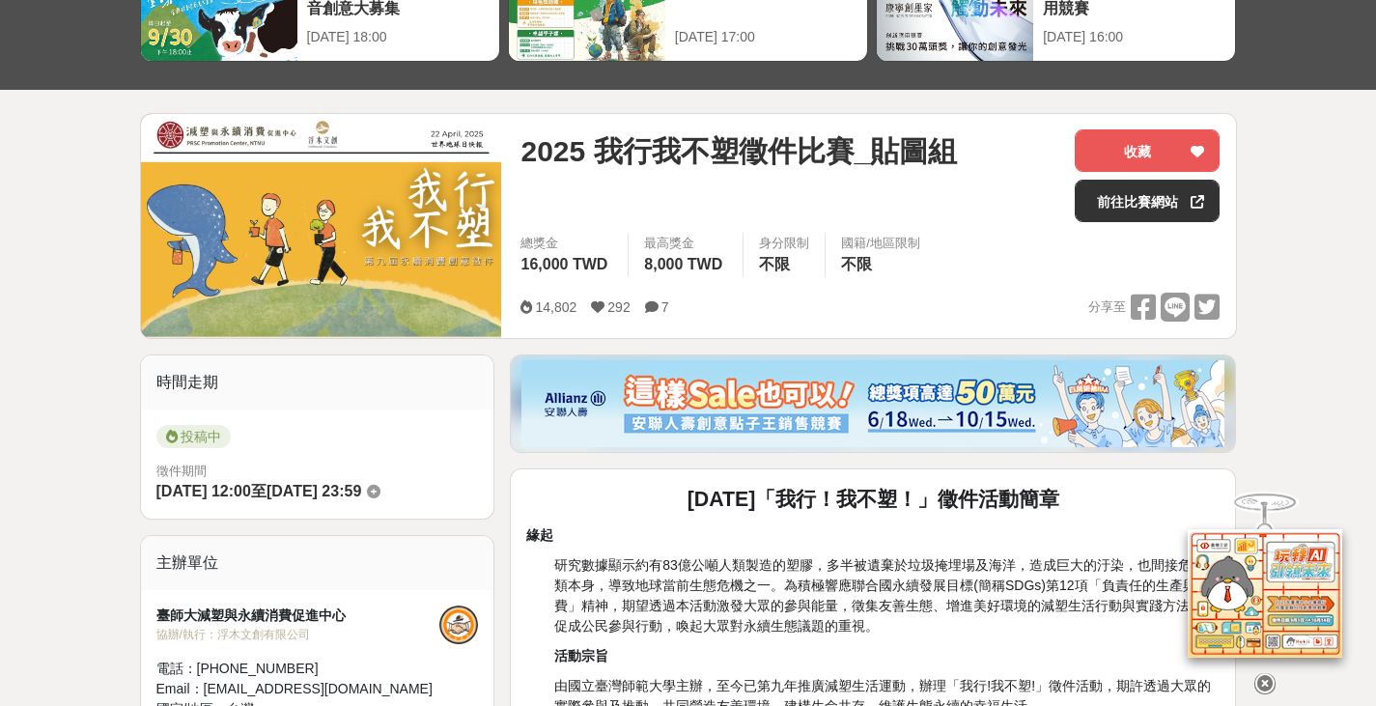
scroll to position [193, 0]
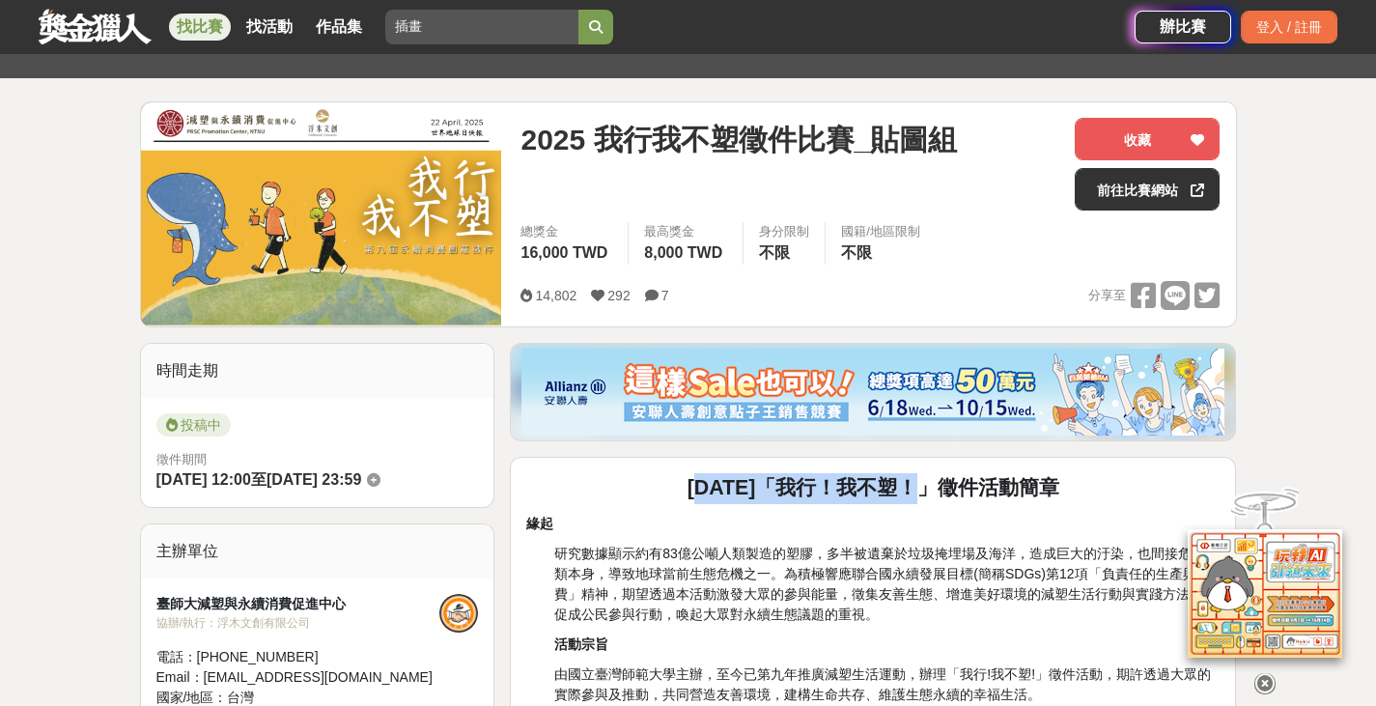
drag, startPoint x: 933, startPoint y: 499, endPoint x: 691, endPoint y: 498, distance: 241.4
click at [691, 498] on strong "[DATE]「我行！我不塑！」徵件活動簡章" at bounding box center [874, 487] width 373 height 23
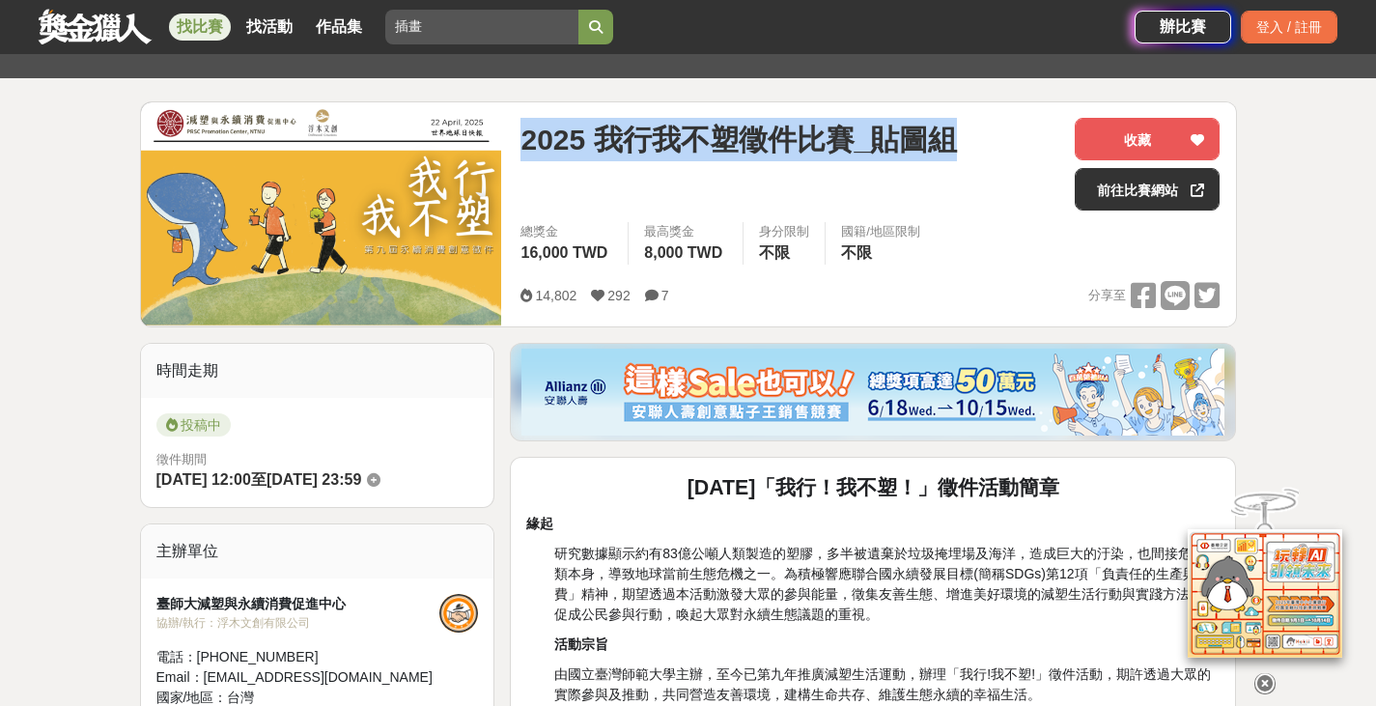
drag, startPoint x: 978, startPoint y: 125, endPoint x: 523, endPoint y: 151, distance: 455.5
click at [523, 151] on div "2025 我行我不塑徵件比賽_貼圖組" at bounding box center [789, 139] width 539 height 43
copy span "2025 我行我不塑徵件比賽_貼圖組"
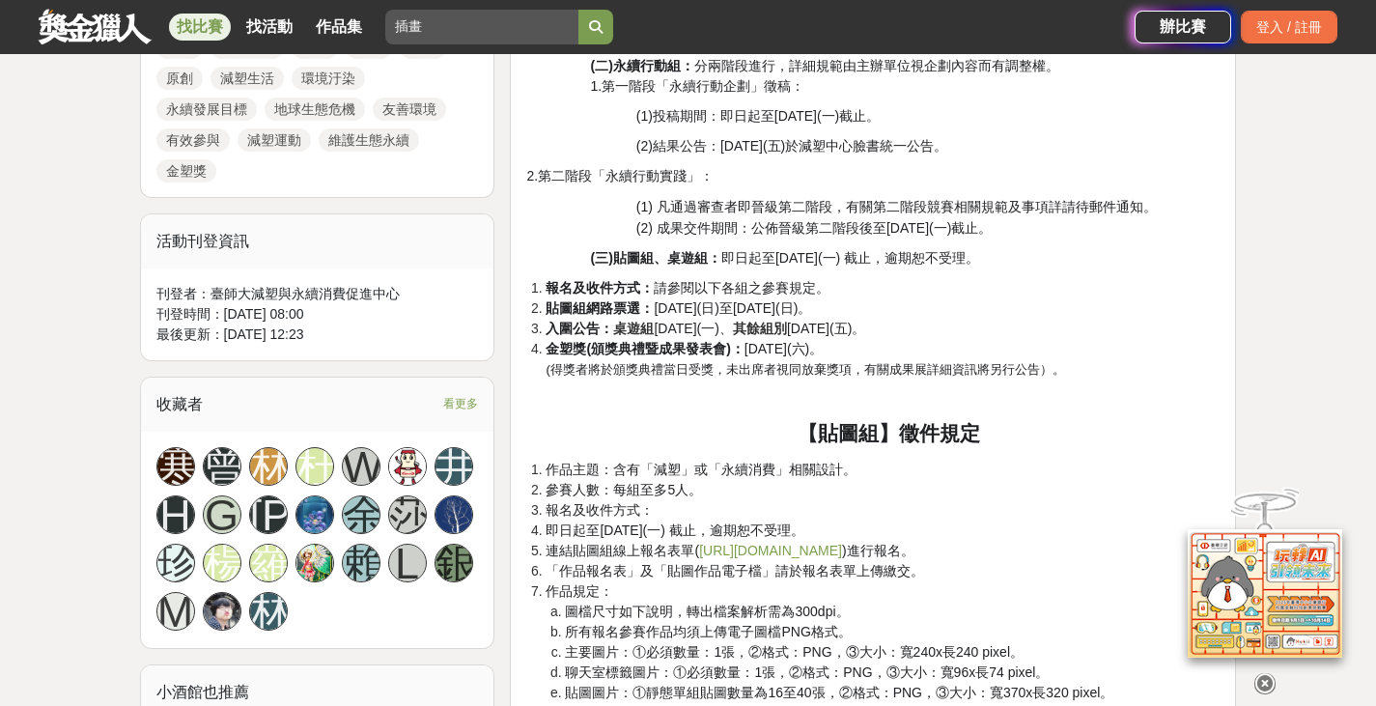
scroll to position [1159, 0]
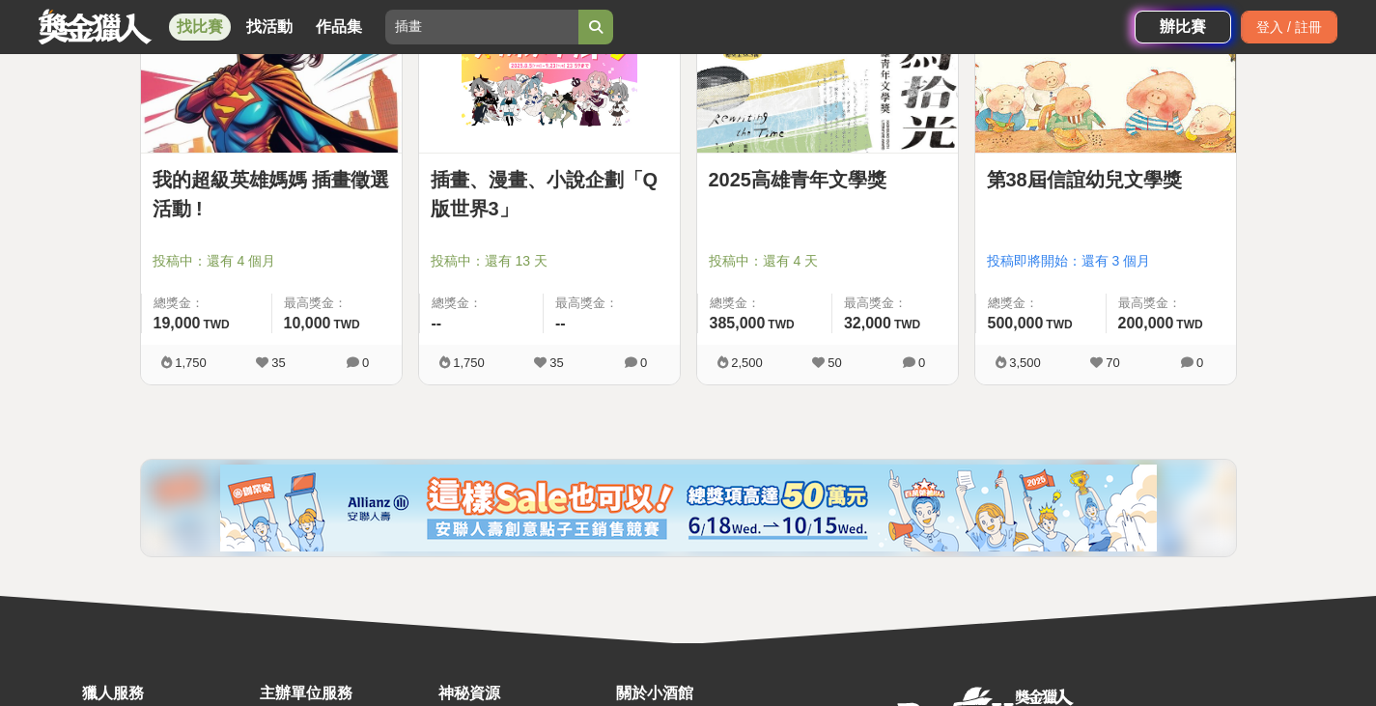
scroll to position [1267, 0]
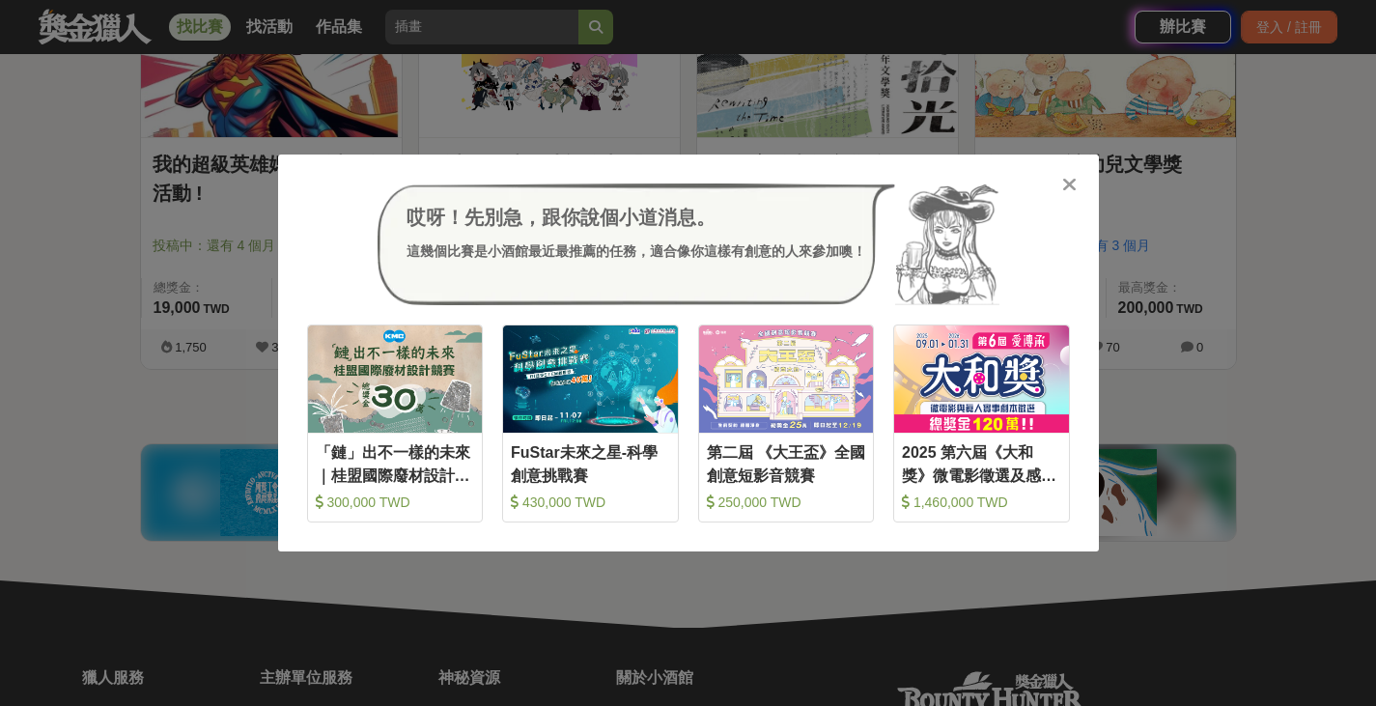
click at [1066, 183] on icon at bounding box center [1069, 184] width 14 height 19
